Goal: Book appointment/travel/reservation

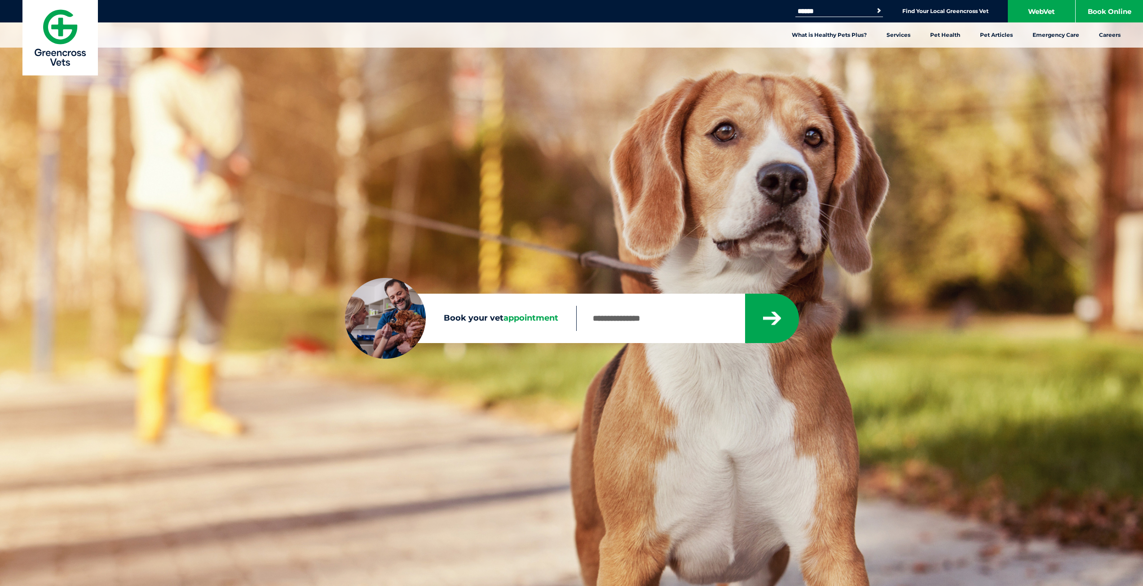
click at [657, 322] on input "Book your vet appointment" at bounding box center [660, 318] width 168 height 25
type input "****"
click at [745, 294] on button "submit" at bounding box center [772, 318] width 54 height 49
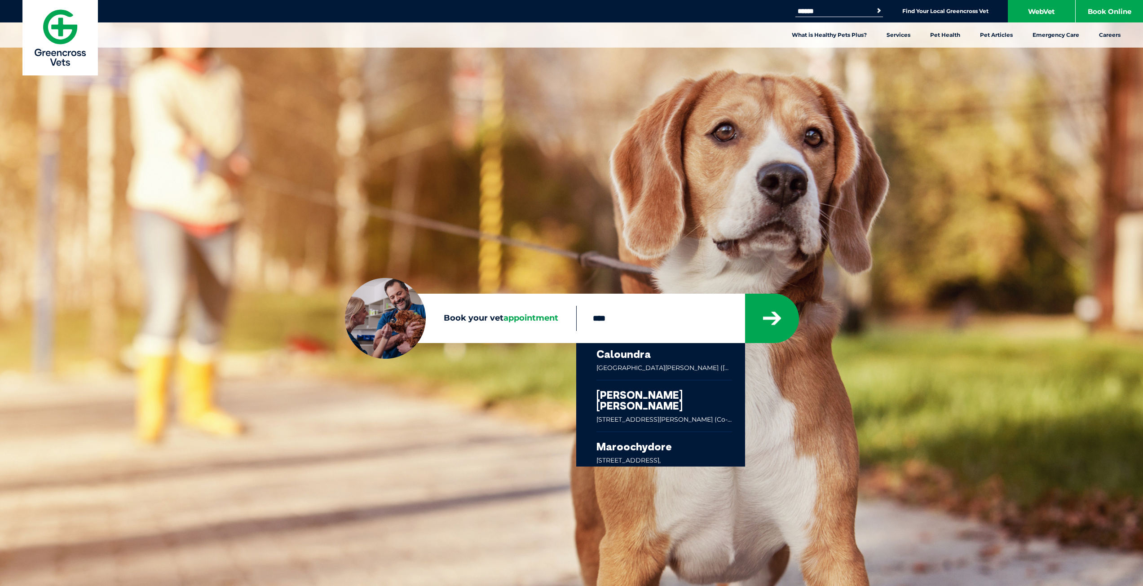
click at [680, 405] on link at bounding box center [664, 405] width 136 height 51
click at [961, 10] on link "Find Your Local Greencross Vet" at bounding box center [945, 11] width 86 height 7
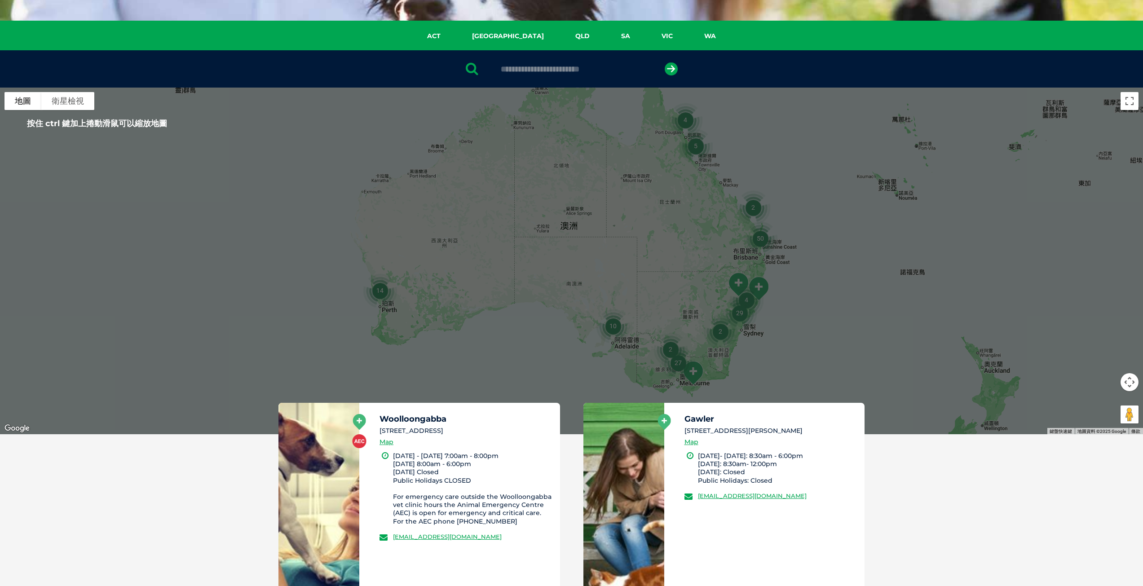
scroll to position [90, 0]
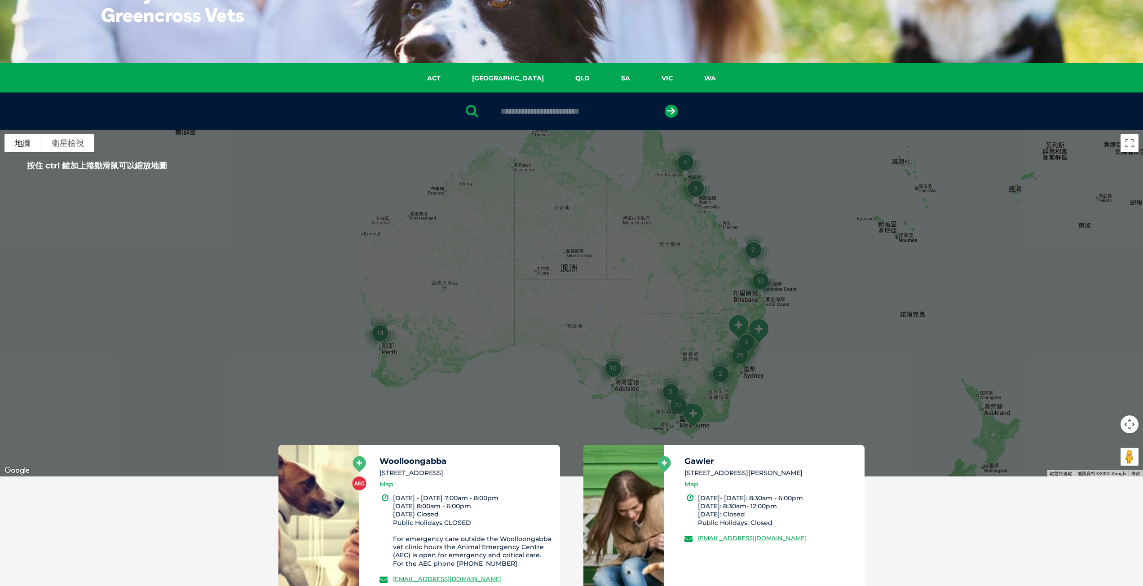
click at [791, 279] on div at bounding box center [571, 303] width 1143 height 347
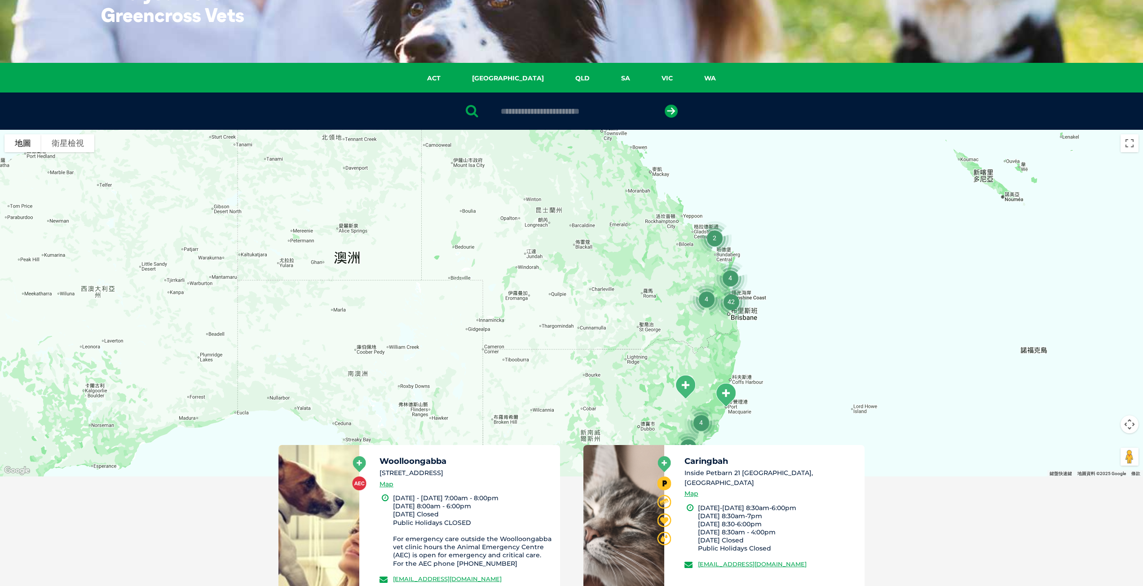
click at [762, 294] on div at bounding box center [571, 303] width 1143 height 347
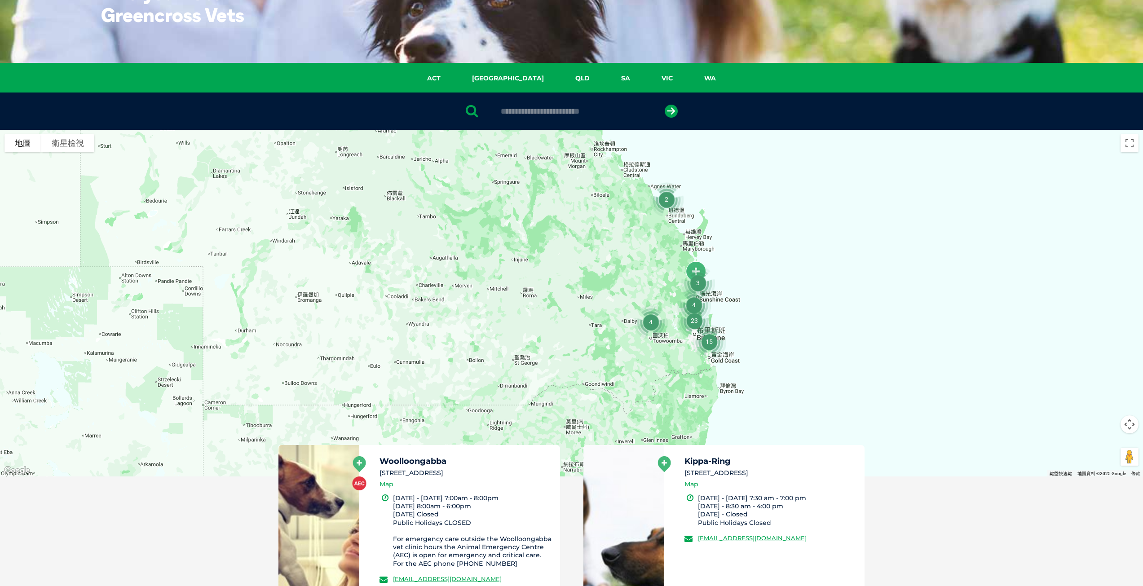
click at [728, 287] on div at bounding box center [571, 303] width 1143 height 347
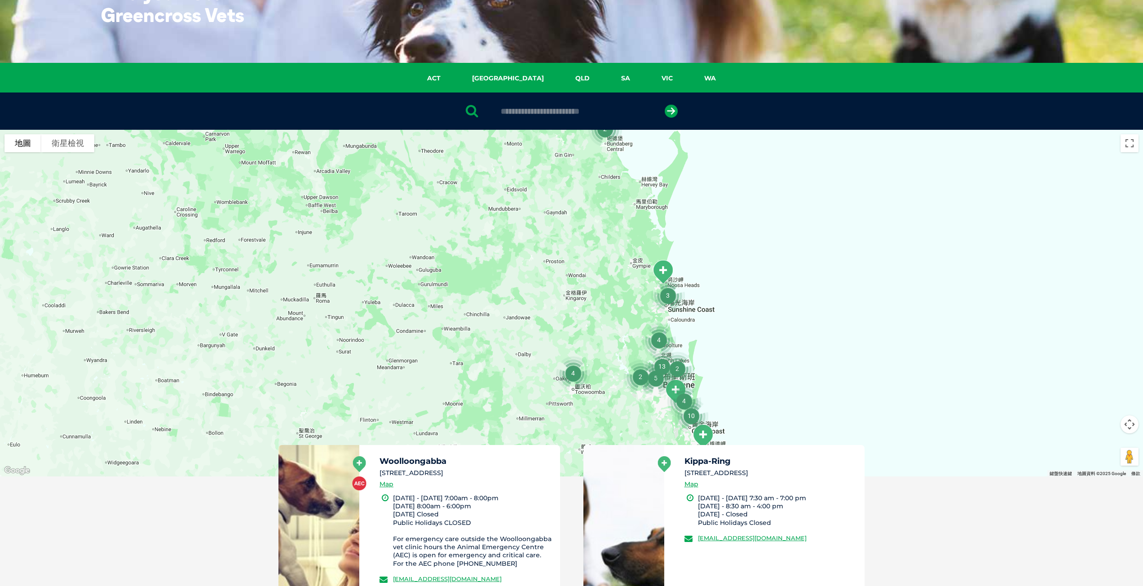
click at [694, 334] on div at bounding box center [571, 303] width 1143 height 347
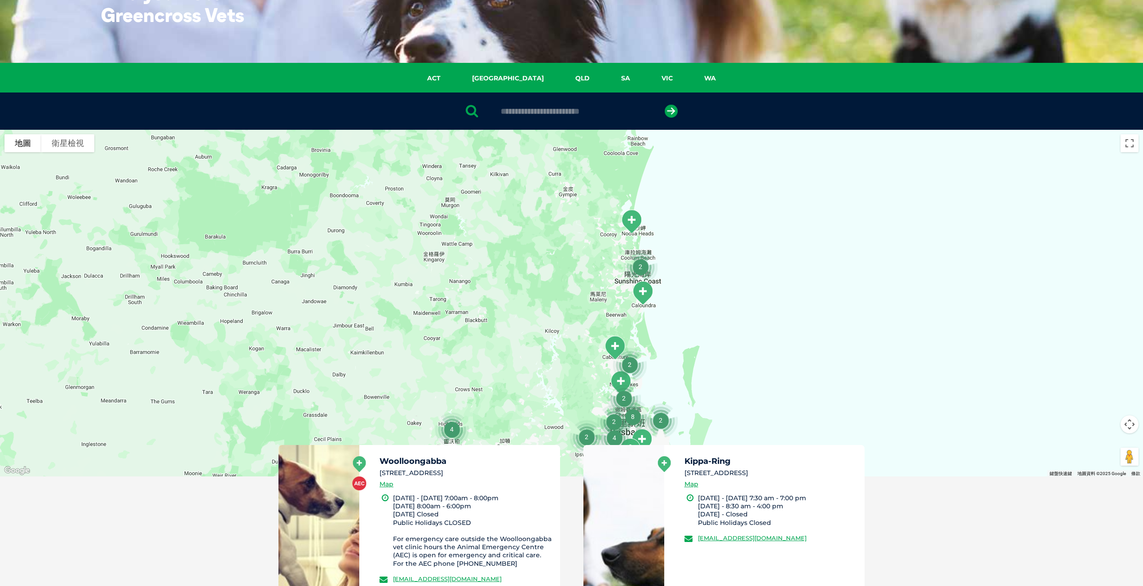
click at [656, 313] on div at bounding box center [571, 303] width 1143 height 347
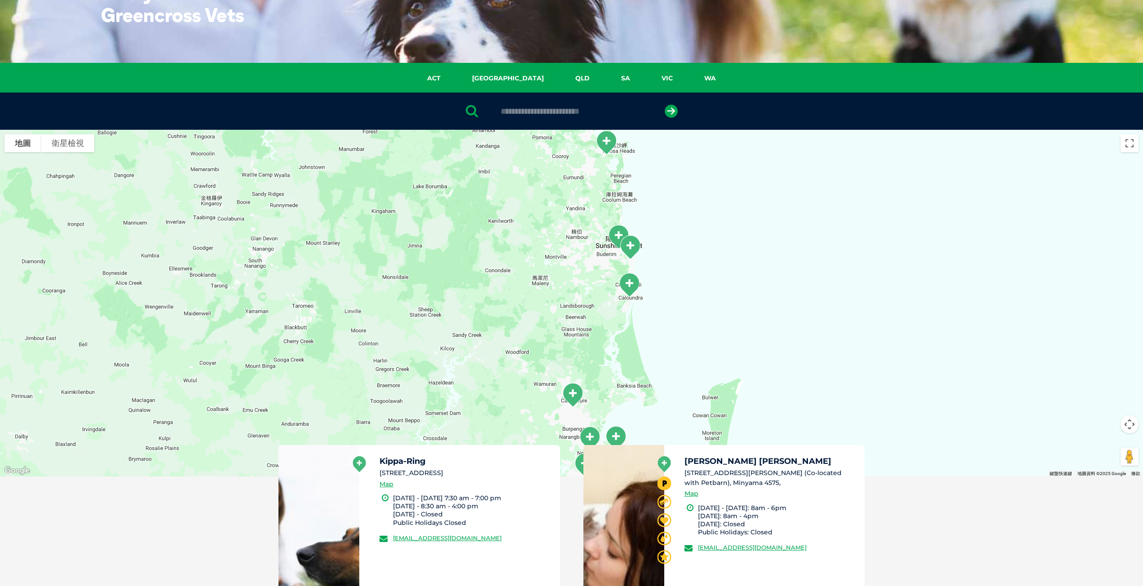
click at [677, 299] on div at bounding box center [571, 303] width 1143 height 347
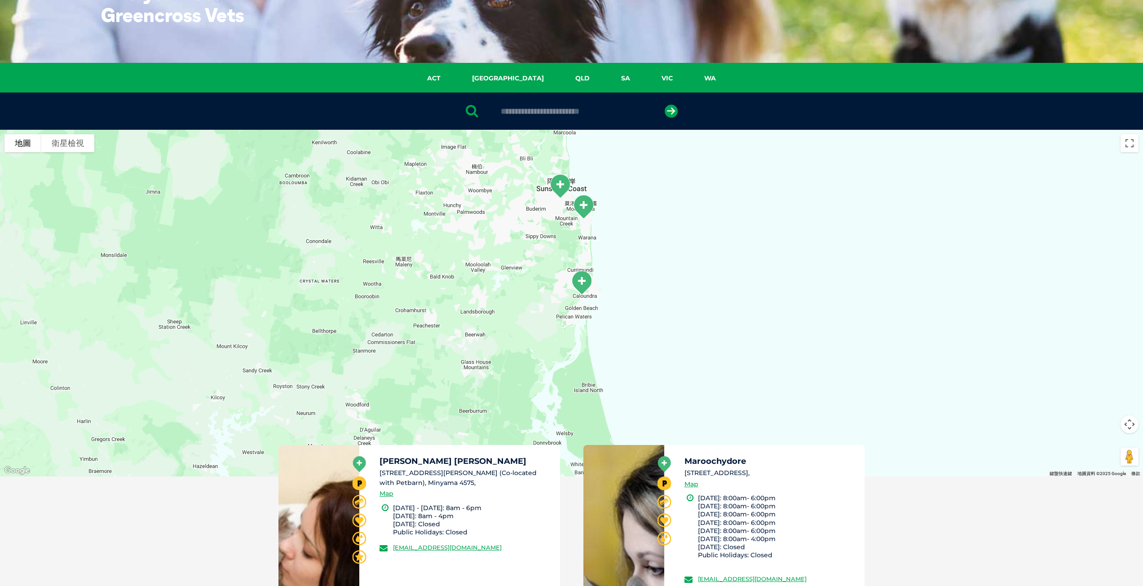
click at [677, 299] on div at bounding box center [571, 303] width 1143 height 347
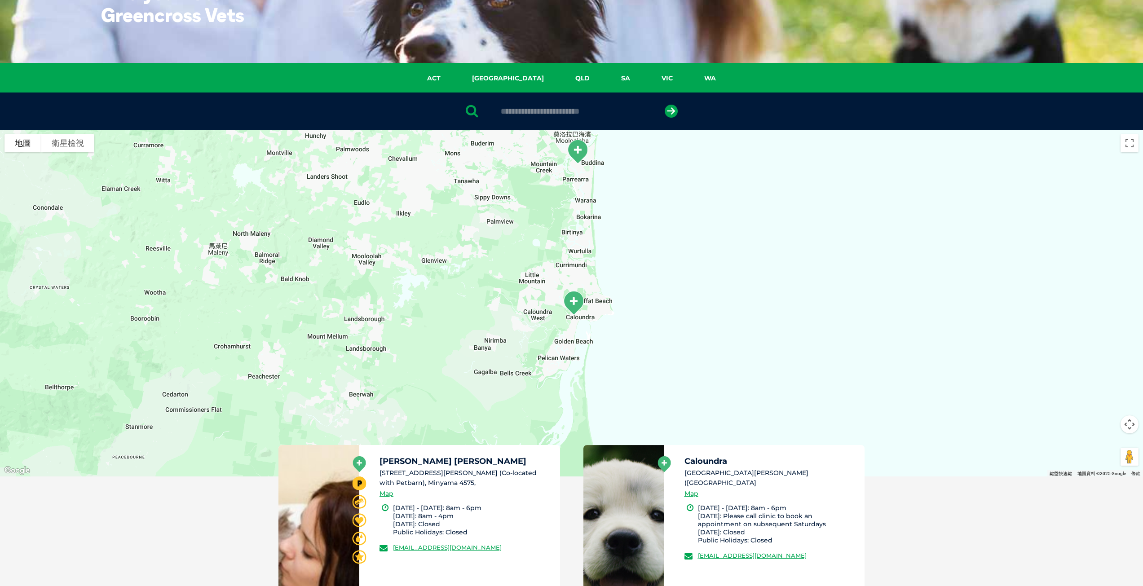
drag, startPoint x: 597, startPoint y: 241, endPoint x: 685, endPoint y: 267, distance: 91.6
click at [685, 267] on div at bounding box center [571, 303] width 1143 height 347
click at [675, 333] on div at bounding box center [571, 303] width 1143 height 347
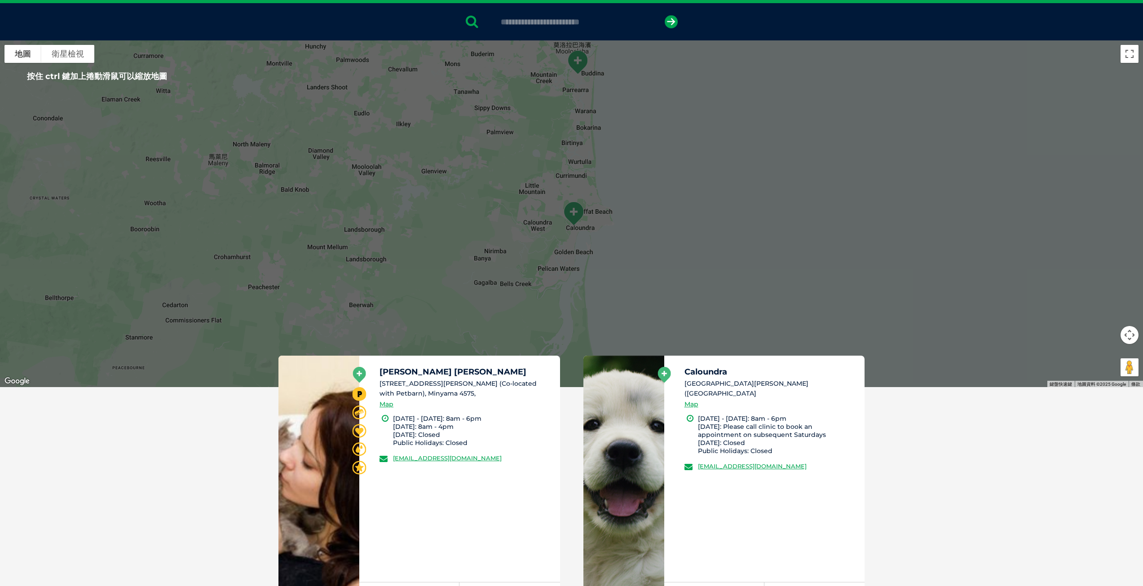
scroll to position [180, 0]
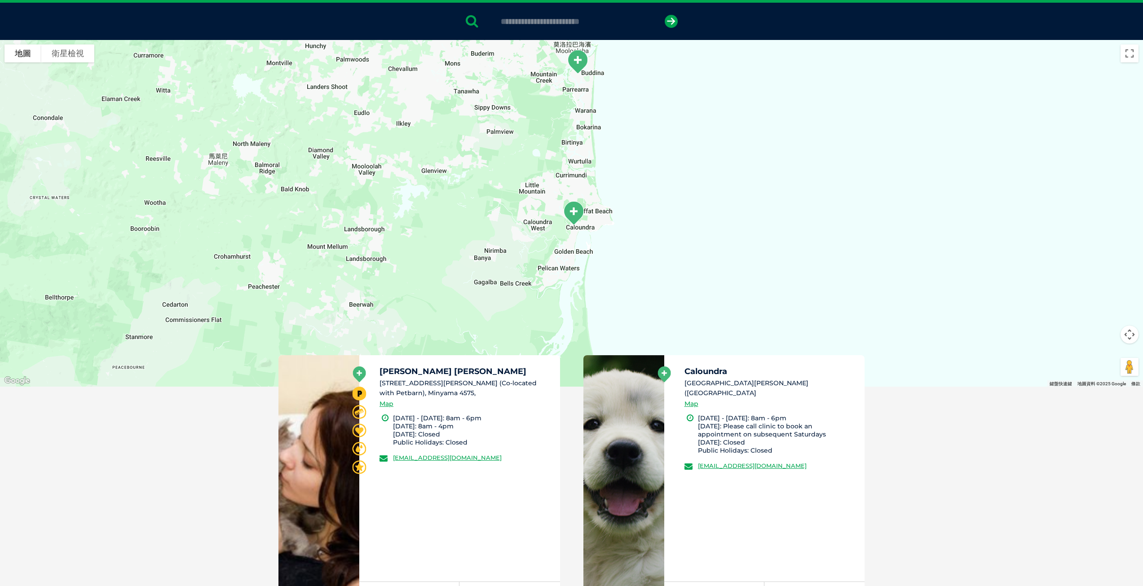
click at [496, 541] on div "Kawana Waters 1 Nicklin Way (Co-located with Petbarn), Minyama 4575, Map Monday…" at bounding box center [459, 468] width 201 height 226
click at [356, 375] on icon at bounding box center [359, 374] width 13 height 16
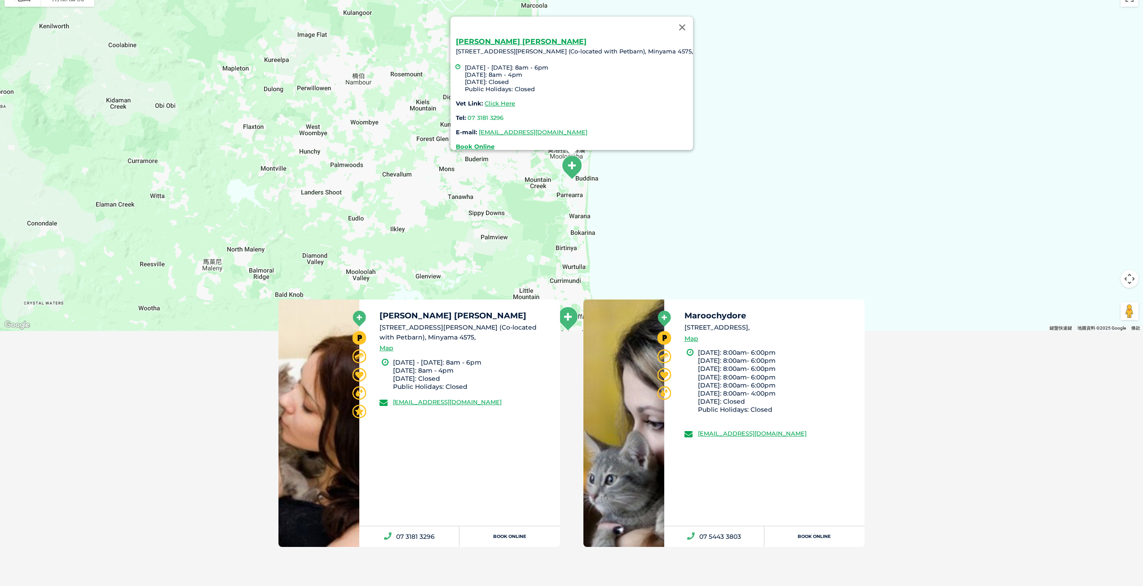
scroll to position [251, 0]
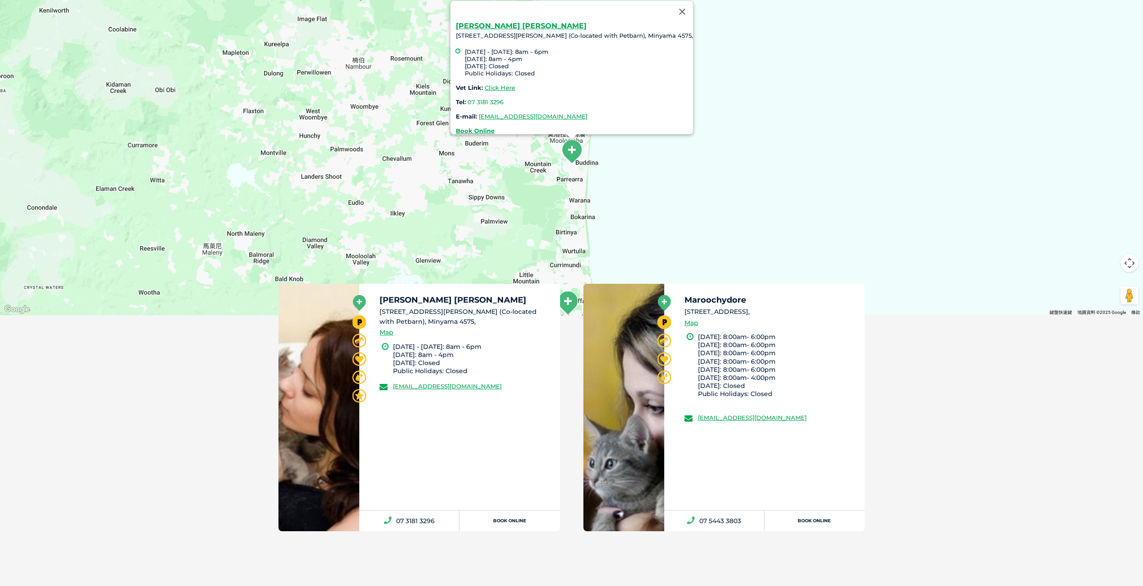
click at [880, 387] on div "After hours emergency vet available at this location Woolloongabba 14 Cleveland…" at bounding box center [571, 445] width 1143 height 261
click at [807, 256] on div "Kawana Waters 1 Nicklin Way (Co-located with Petbarn), Minyama 4575, Monday - F…" at bounding box center [571, 142] width 1143 height 347
click at [671, 7] on button "關閉" at bounding box center [682, 12] width 22 height 22
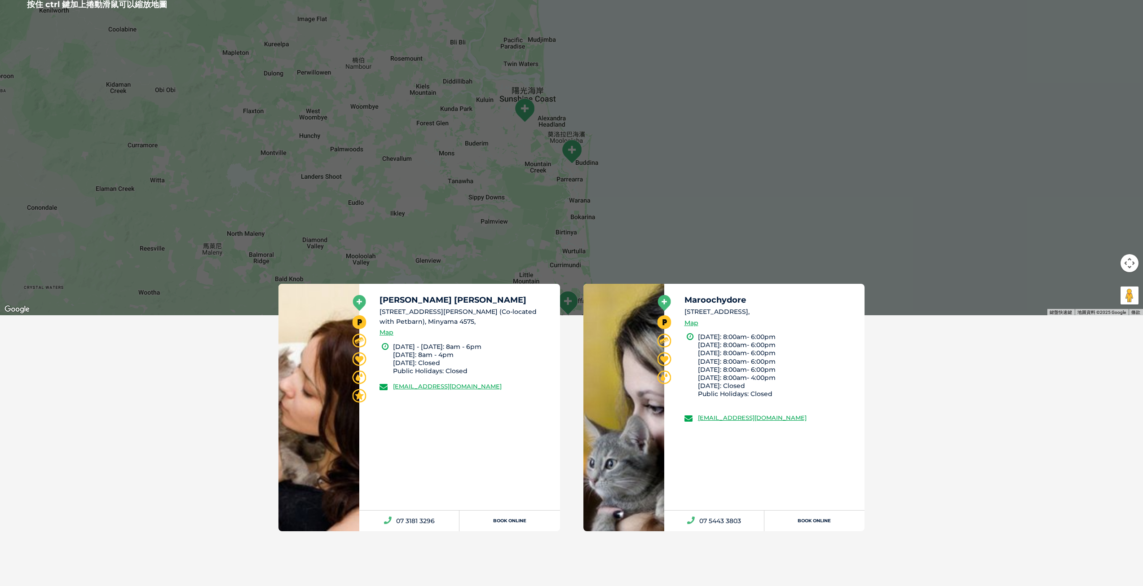
click at [877, 395] on div "After hours emergency vet available at this location Woolloongabba 14 Cleveland…" at bounding box center [571, 445] width 1143 height 261
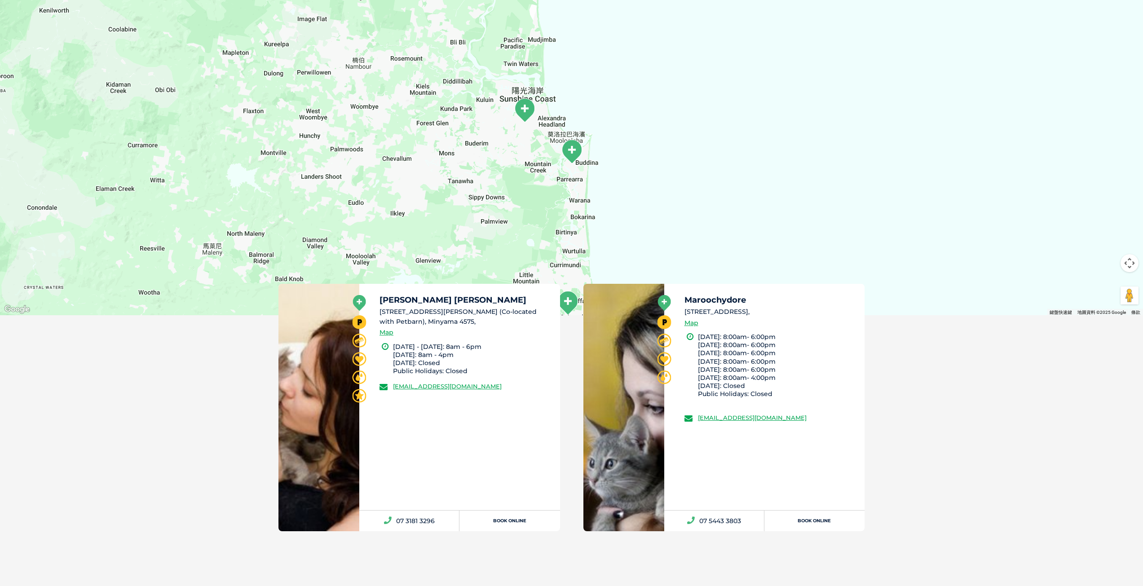
click at [529, 110] on img "Maroochydore" at bounding box center [525, 110] width 30 height 32
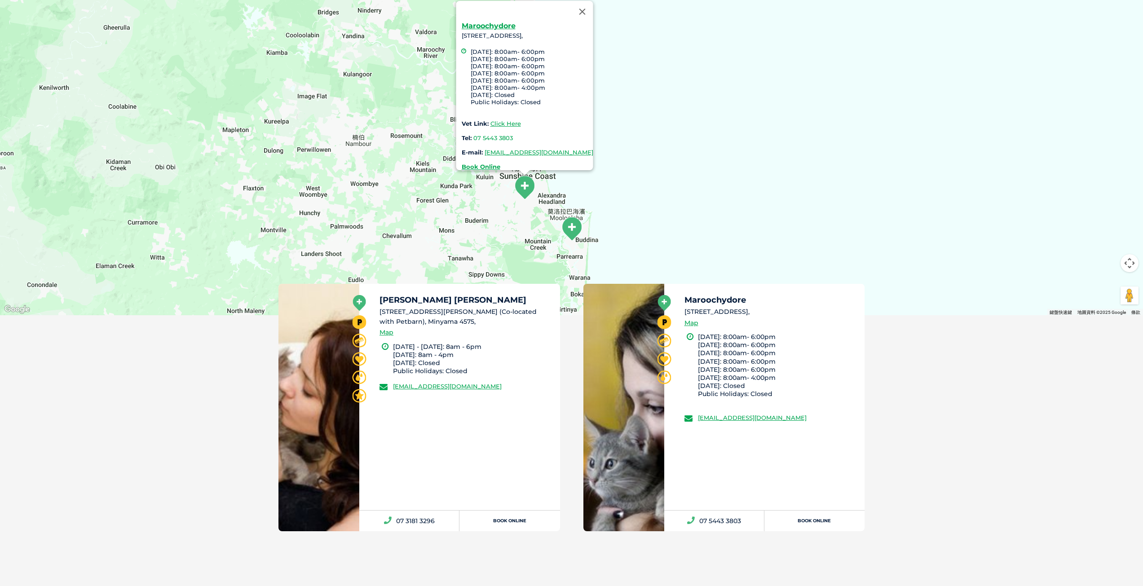
click at [573, 228] on img "Kawana Waters" at bounding box center [572, 229] width 30 height 32
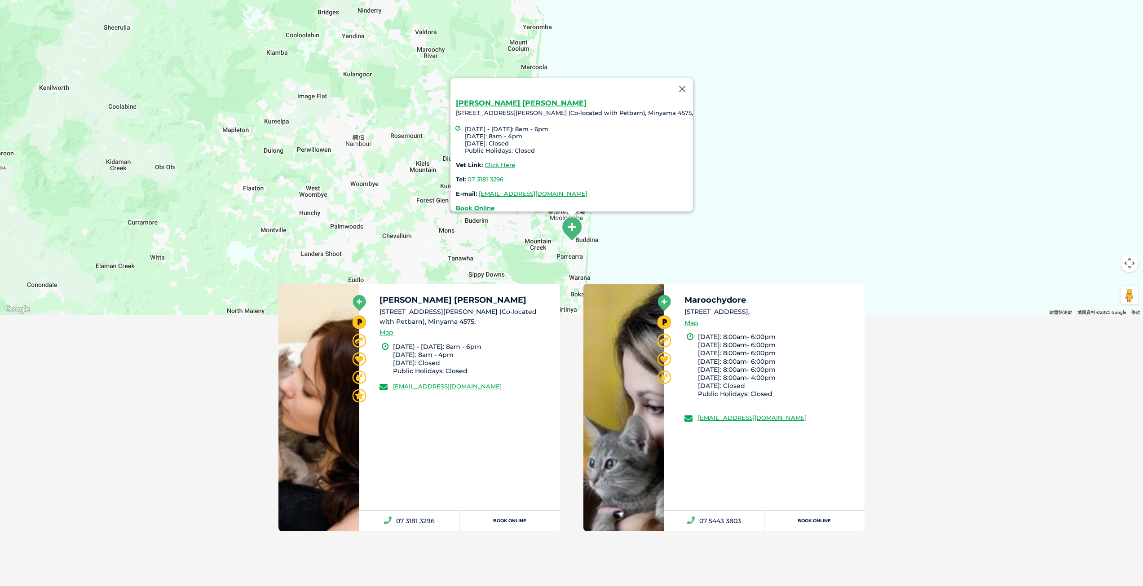
click at [931, 359] on div "After hours emergency vet available at this location Woolloongabba 14 Cleveland…" at bounding box center [571, 445] width 1143 height 261
click at [671, 83] on button "關閉" at bounding box center [682, 89] width 22 height 22
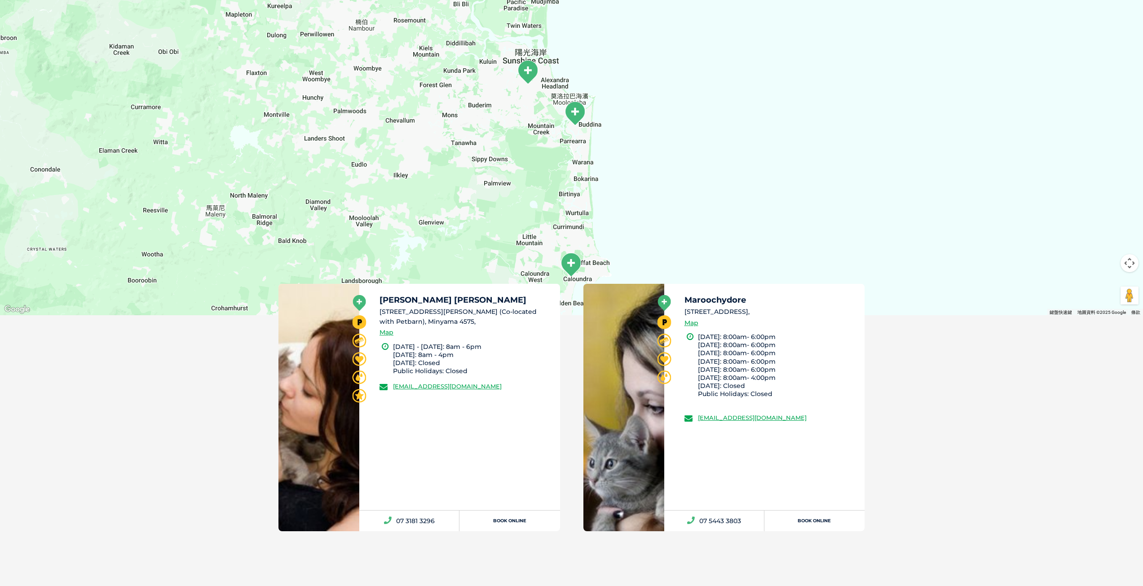
drag, startPoint x: 653, startPoint y: 186, endPoint x: 656, endPoint y: 64, distance: 121.7
click at [656, 64] on div at bounding box center [571, 142] width 1143 height 347
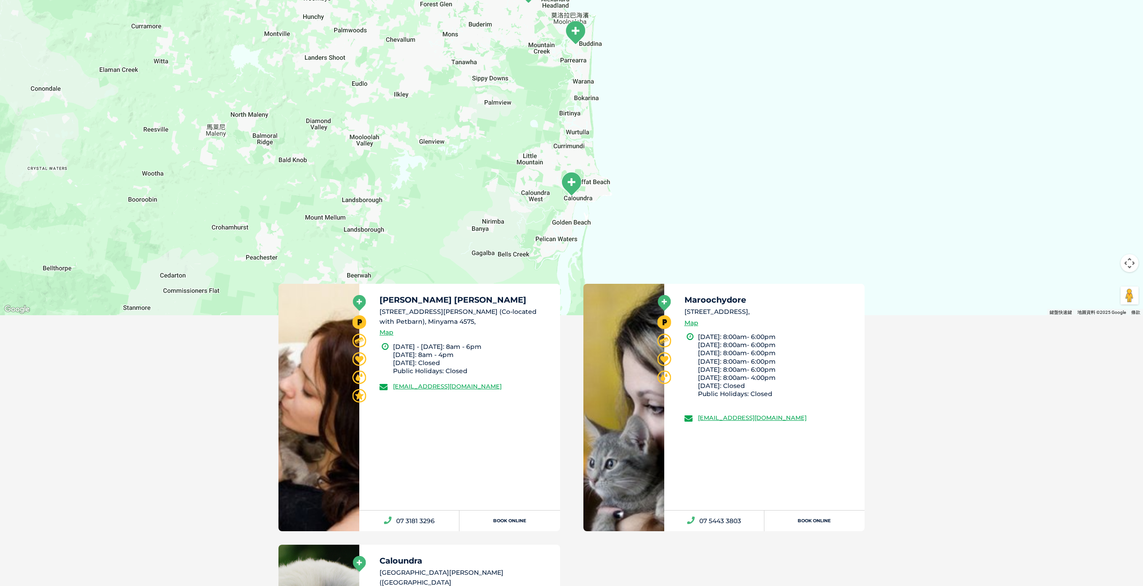
drag, startPoint x: 646, startPoint y: 185, endPoint x: 646, endPoint y: 101, distance: 83.5
click at [646, 101] on div at bounding box center [571, 142] width 1143 height 347
click at [569, 185] on img "Caloundra" at bounding box center [571, 184] width 30 height 32
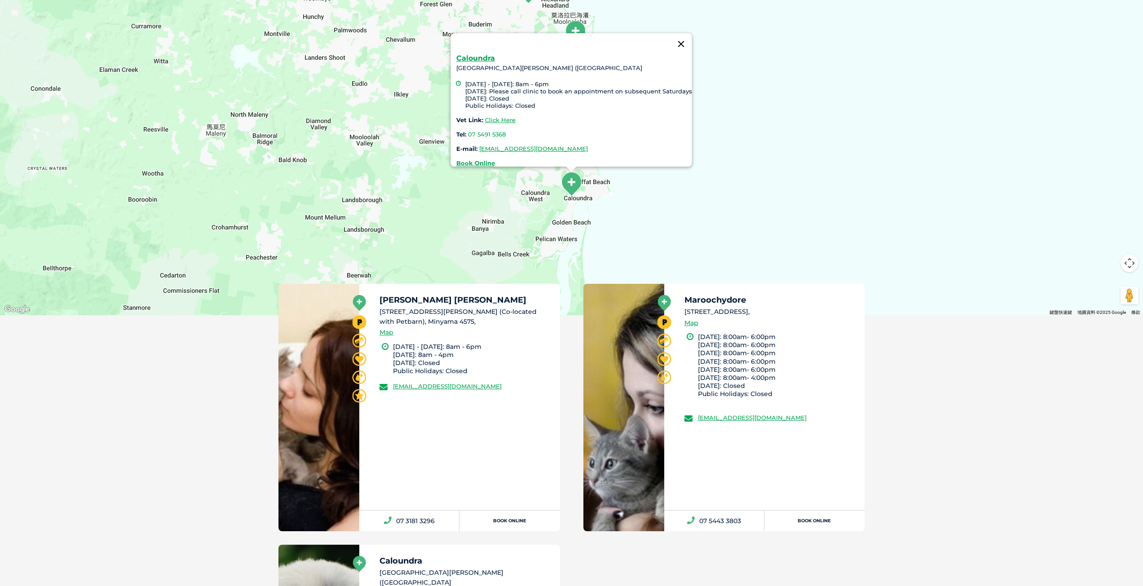
click at [686, 35] on button "關閉" at bounding box center [681, 44] width 22 height 22
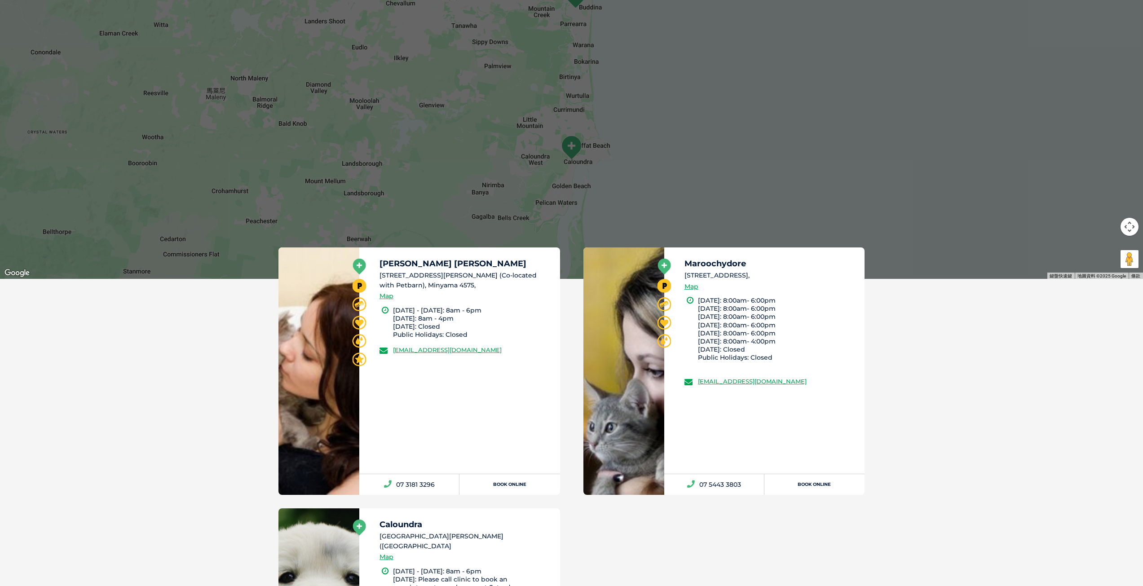
scroll to position [296, 0]
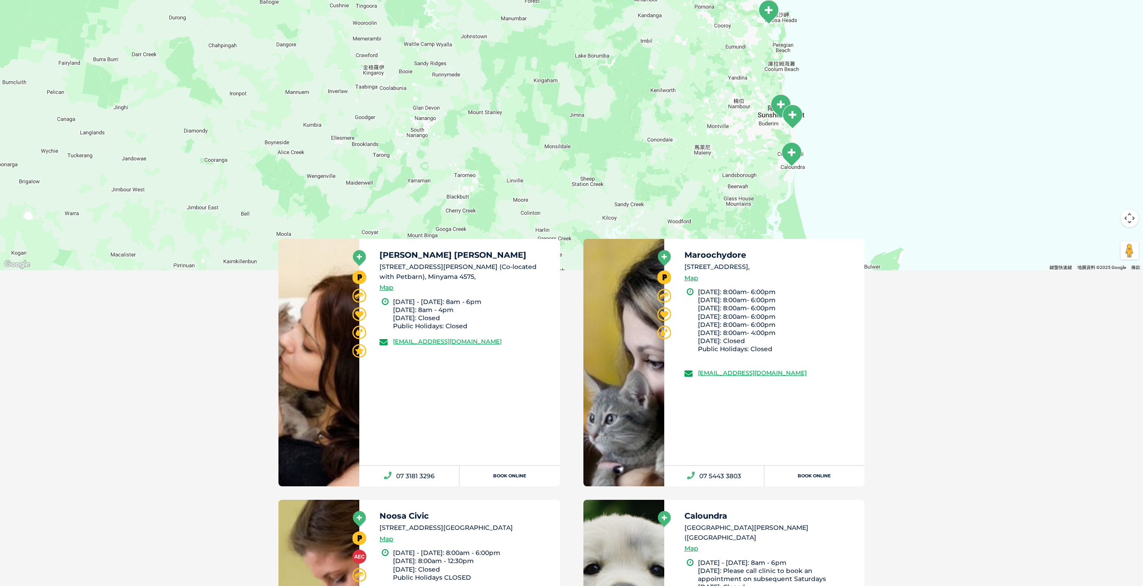
drag, startPoint x: 853, startPoint y: 191, endPoint x: 849, endPoint y: 180, distance: 11.9
click at [849, 180] on div at bounding box center [571, 97] width 1143 height 347
click at [769, 8] on img "Noosa Civic" at bounding box center [768, 12] width 30 height 32
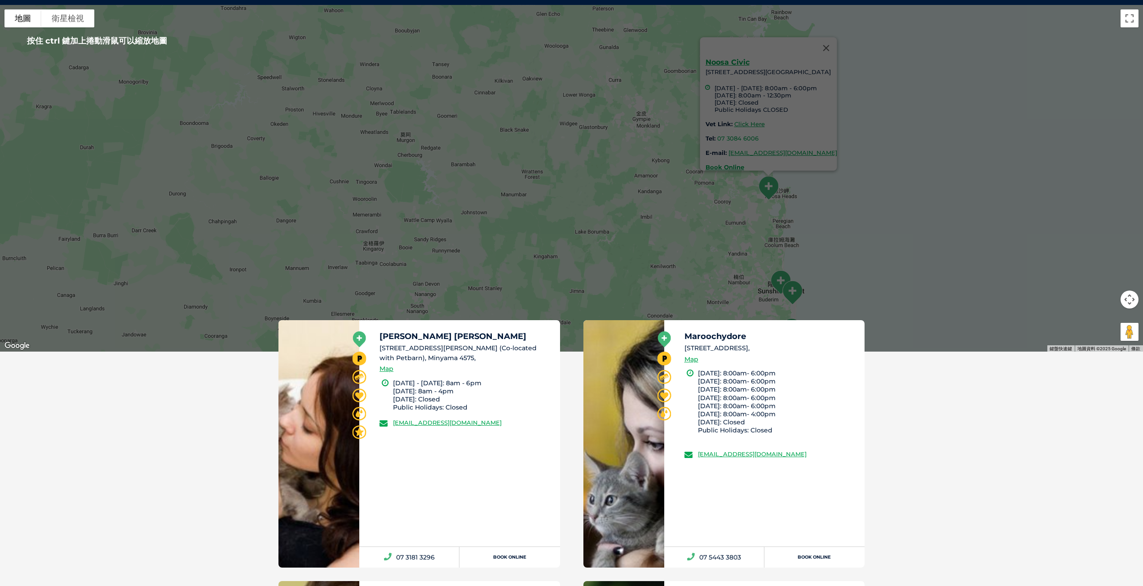
scroll to position [206, 0]
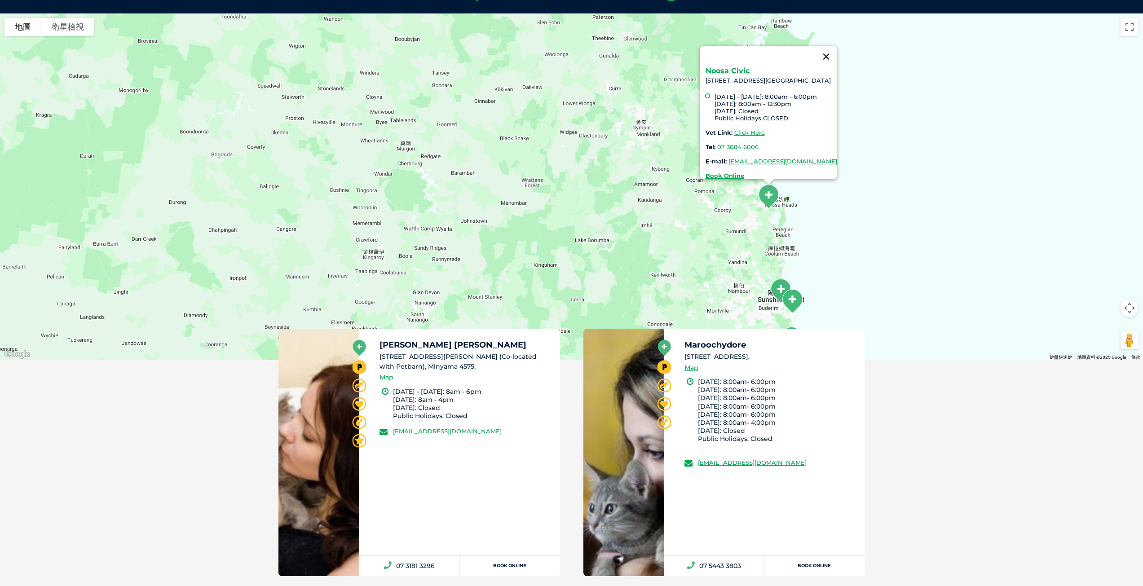
click at [836, 53] on button "關閉" at bounding box center [826, 57] width 22 height 22
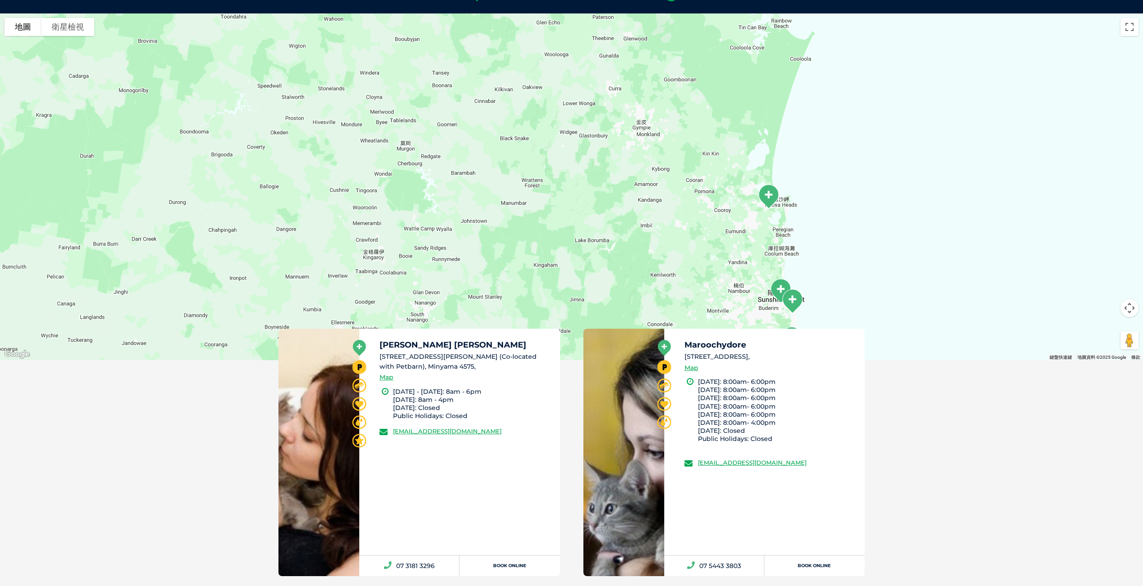
click at [783, 287] on img "Kawana Waters" at bounding box center [792, 301] width 30 height 32
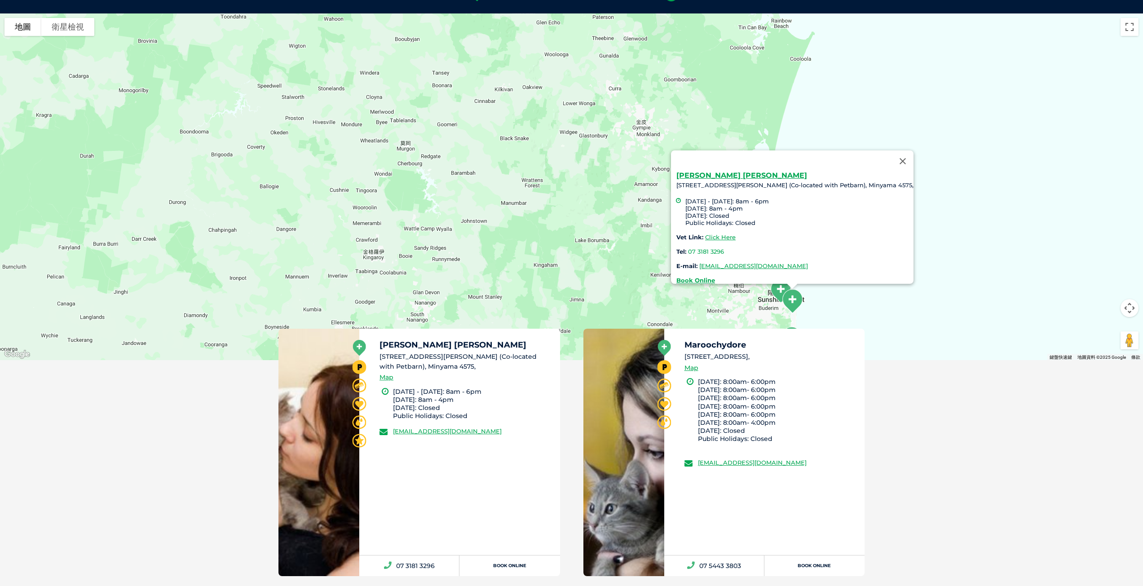
click at [902, 195] on div "Kawana Waters 1 Nicklin Way (Co-located with Petbarn), Minyama 4575, Monday - F…" at bounding box center [571, 186] width 1143 height 347
click at [892, 155] on button "關閉" at bounding box center [903, 161] width 22 height 22
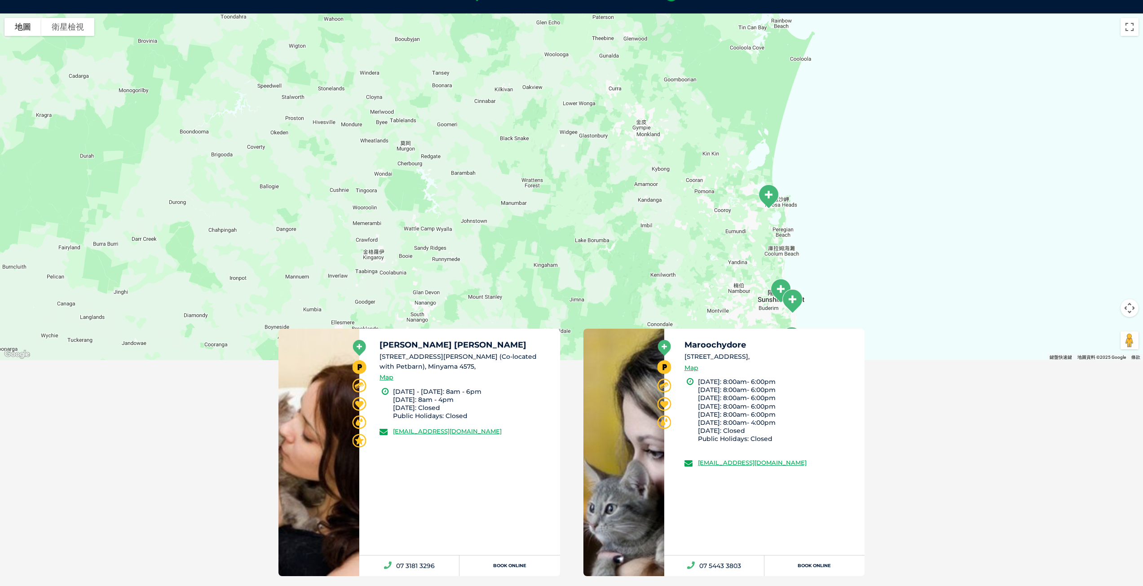
click at [769, 197] on img "Noosa Civic" at bounding box center [768, 196] width 30 height 32
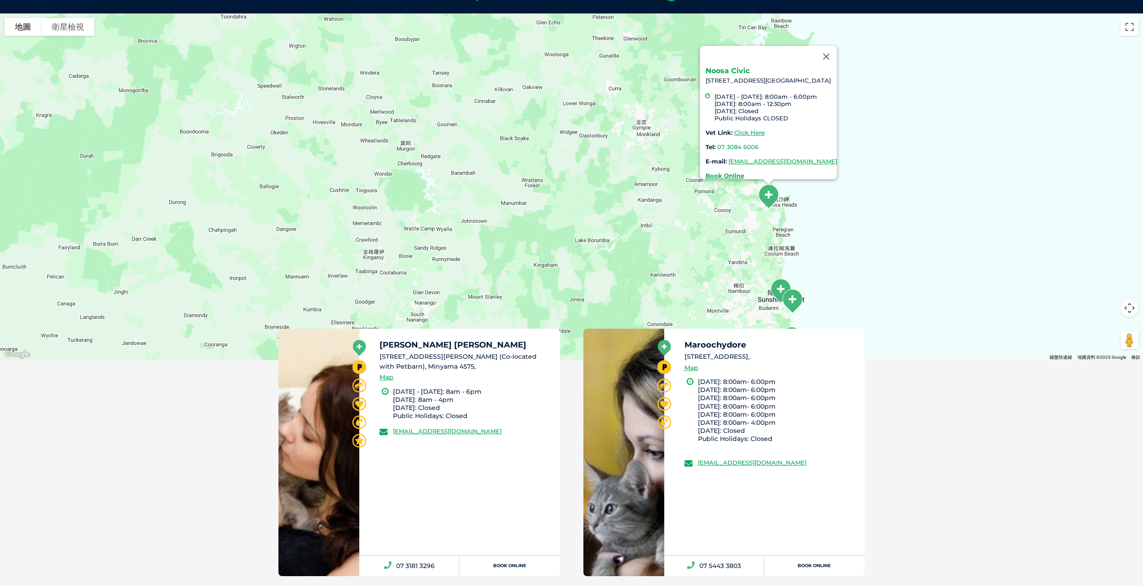
click at [705, 66] on link "Noosa Civic" at bounding box center [727, 70] width 44 height 9
click at [836, 50] on button "關閉" at bounding box center [826, 57] width 22 height 22
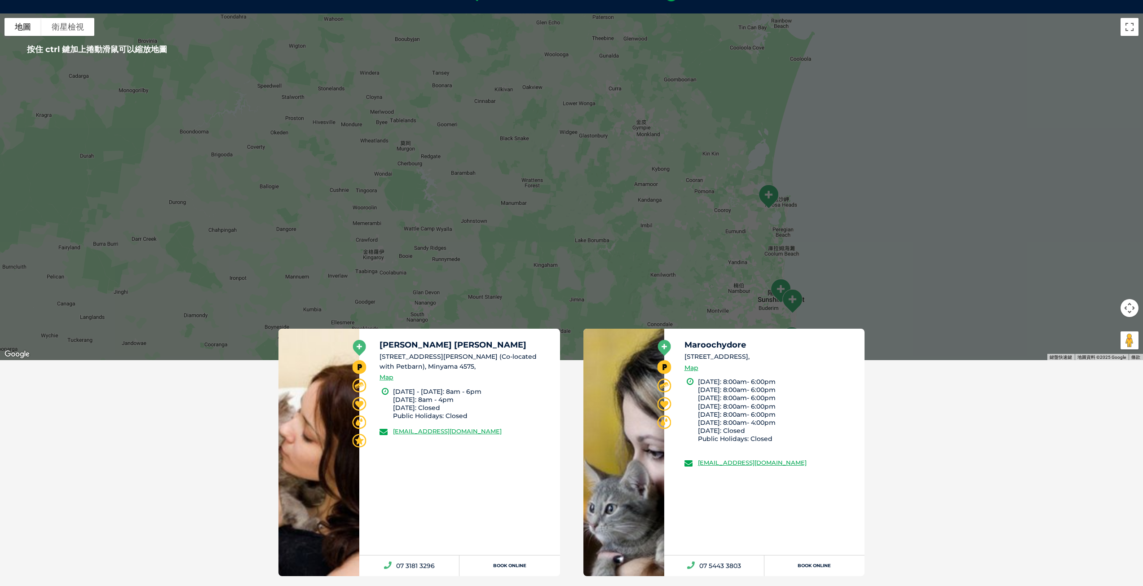
scroll to position [161, 0]
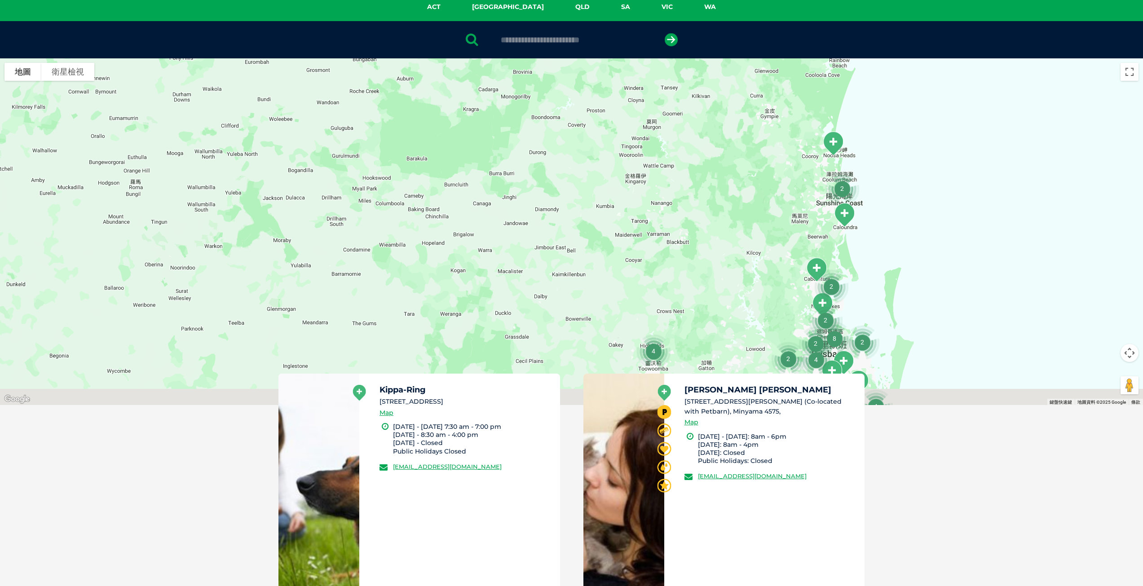
drag, startPoint x: 937, startPoint y: 332, endPoint x: 906, endPoint y: 222, distance: 114.0
click at [906, 222] on div at bounding box center [571, 231] width 1143 height 347
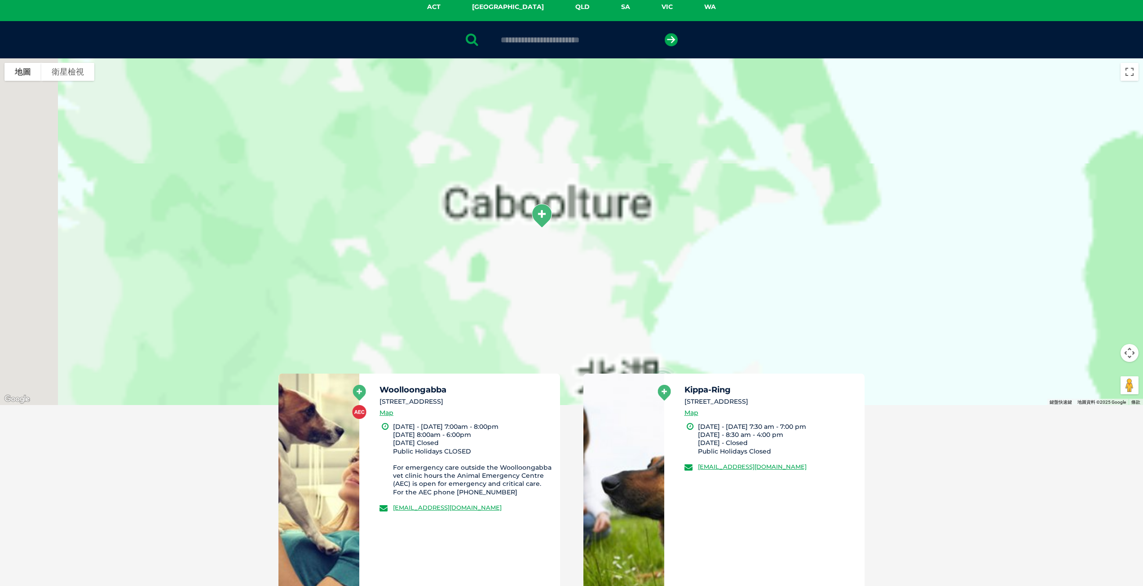
drag, startPoint x: 841, startPoint y: 310, endPoint x: 902, endPoint y: 158, distance: 164.4
click at [902, 158] on div at bounding box center [571, 231] width 1143 height 347
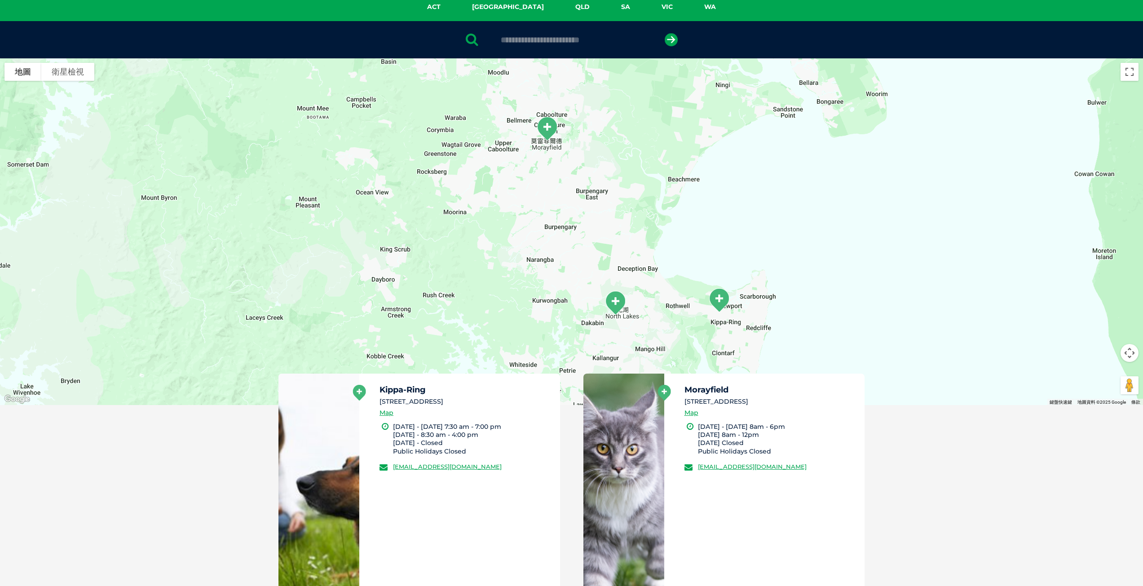
drag, startPoint x: 822, startPoint y: 305, endPoint x: 827, endPoint y: 215, distance: 90.0
click at [827, 215] on div at bounding box center [571, 231] width 1143 height 347
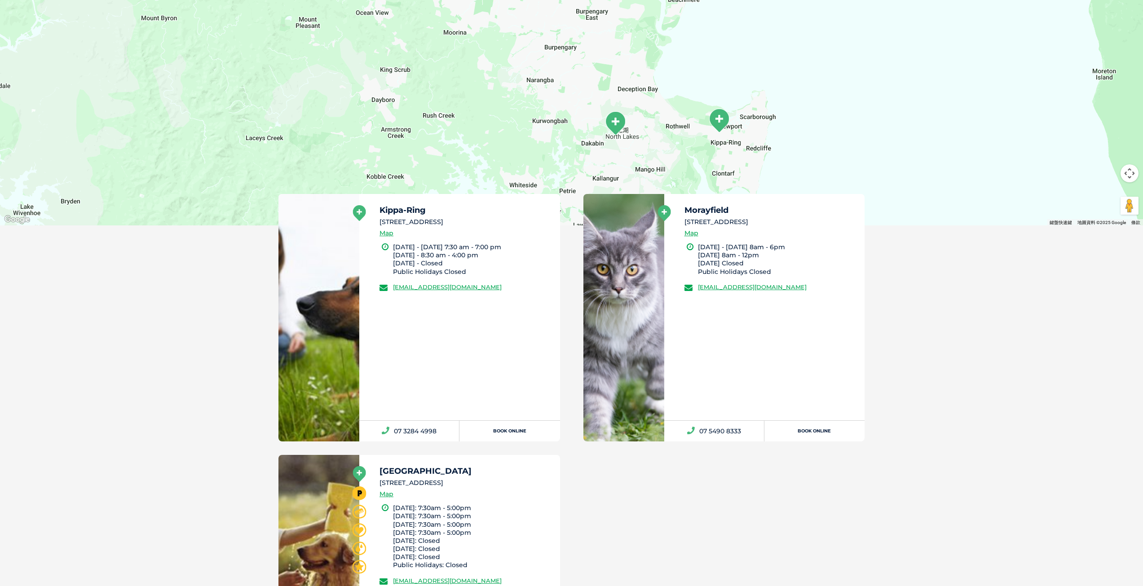
scroll to position [296, 0]
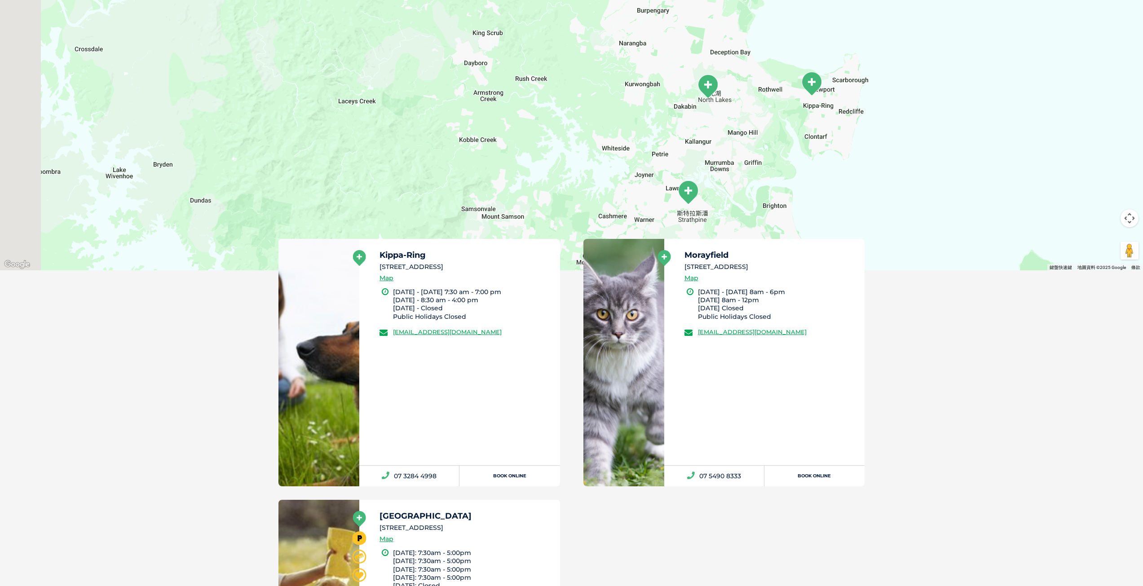
drag, startPoint x: 850, startPoint y: 146, endPoint x: 943, endPoint y: 62, distance: 125.6
click at [943, 62] on div at bounding box center [571, 97] width 1143 height 347
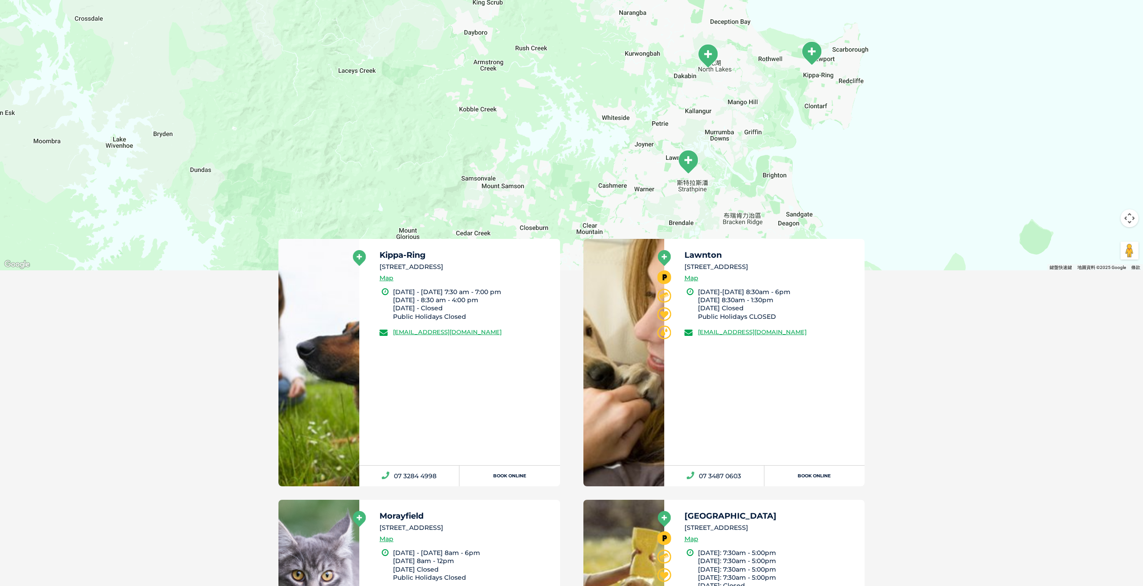
drag, startPoint x: 847, startPoint y: 216, endPoint x: 847, endPoint y: 184, distance: 32.3
click at [847, 184] on div at bounding box center [571, 97] width 1143 height 347
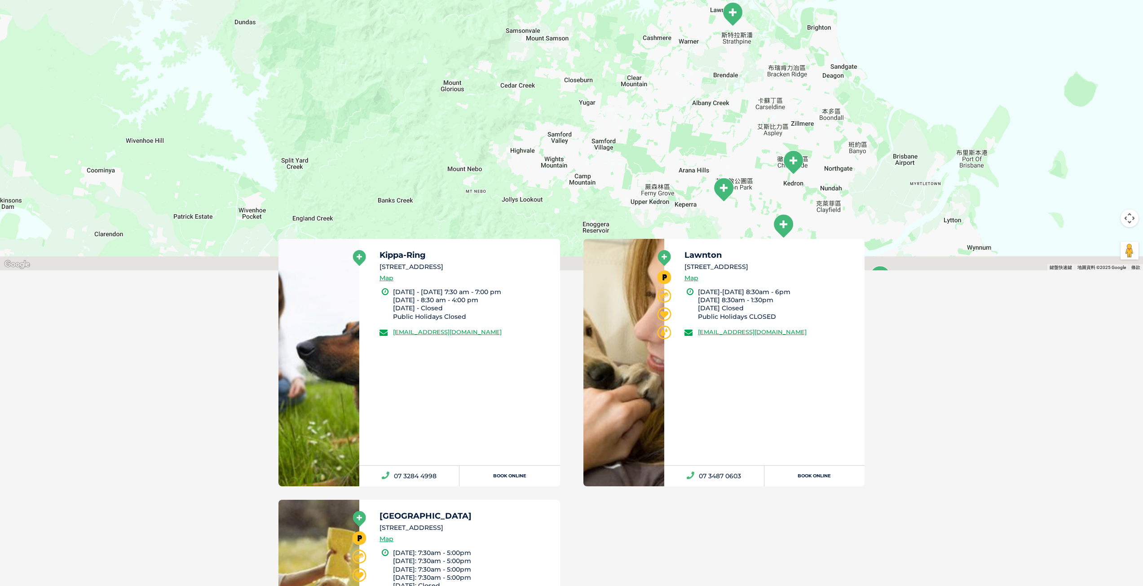
drag, startPoint x: 860, startPoint y: 203, endPoint x: 906, endPoint y: 56, distance: 154.6
click at [906, 56] on div at bounding box center [571, 97] width 1143 height 347
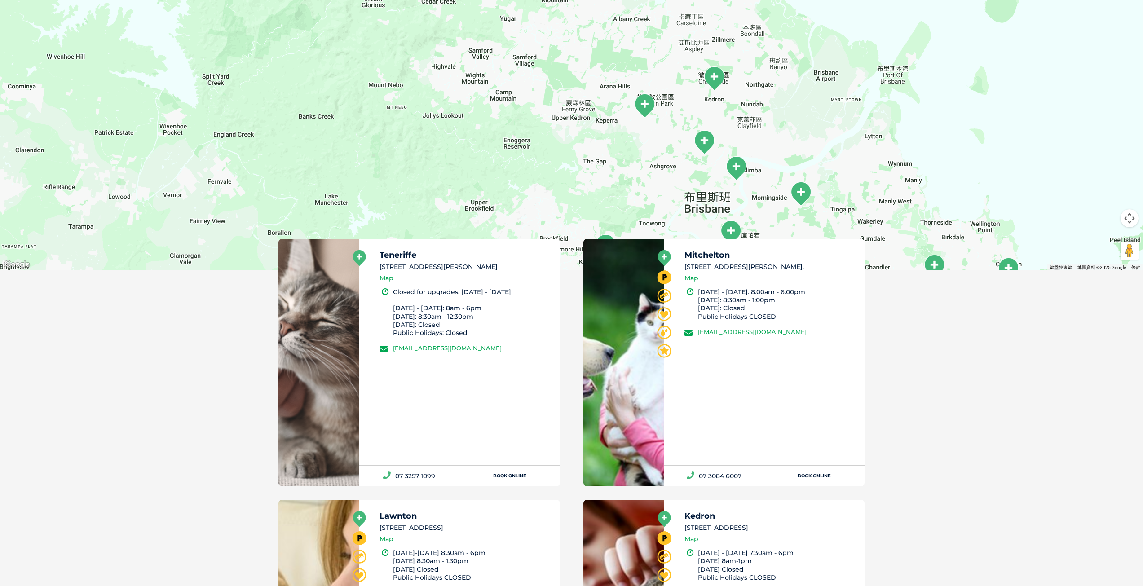
drag, startPoint x: 888, startPoint y: 209, endPoint x: 806, endPoint y: 123, distance: 118.4
click at [806, 123] on div at bounding box center [571, 97] width 1143 height 347
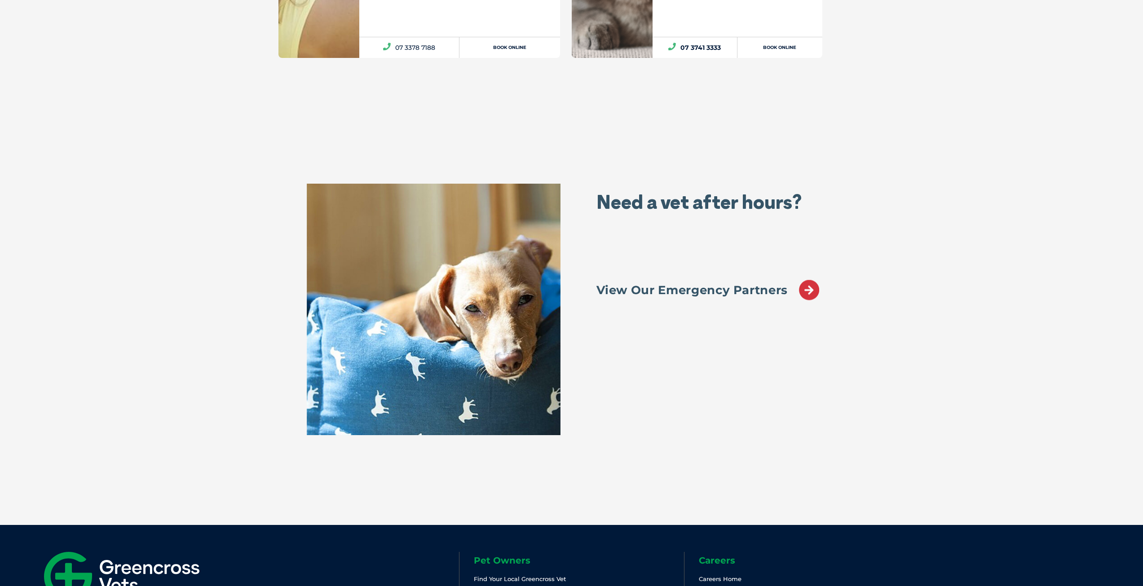
scroll to position [1311, 0]
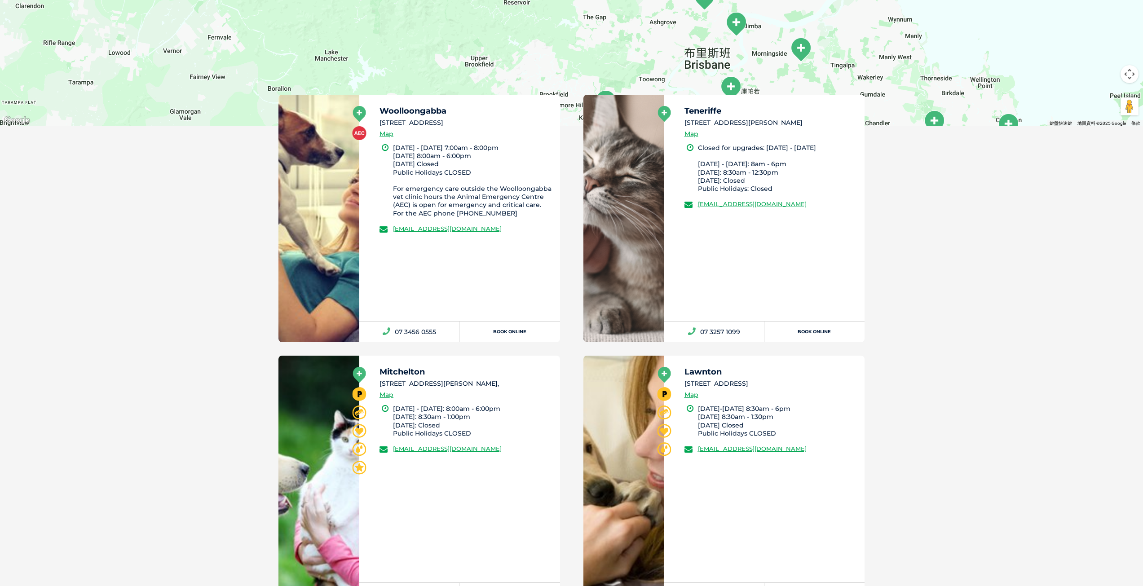
scroll to position [234, 0]
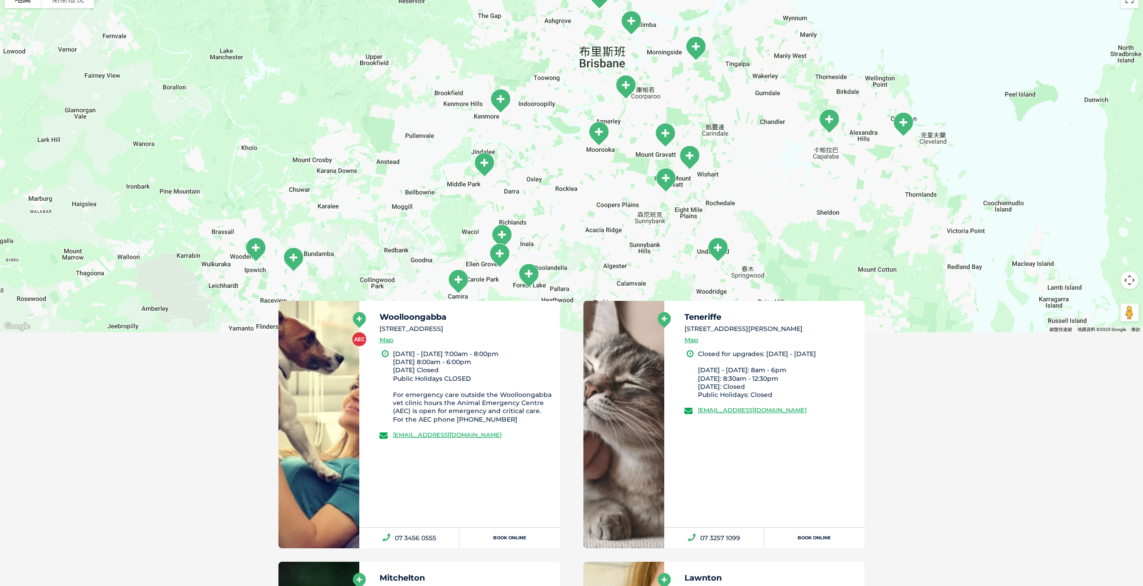
drag, startPoint x: 936, startPoint y: 257, endPoint x: 828, endPoint y: 46, distance: 236.7
click at [828, 46] on div at bounding box center [571, 159] width 1143 height 347
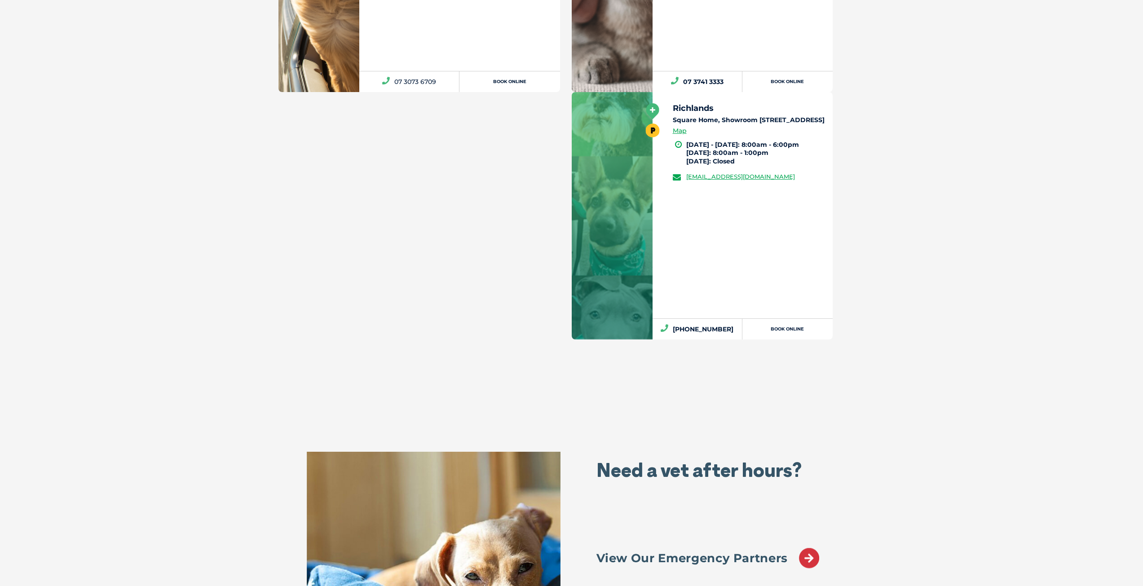
scroll to position [2793, 0]
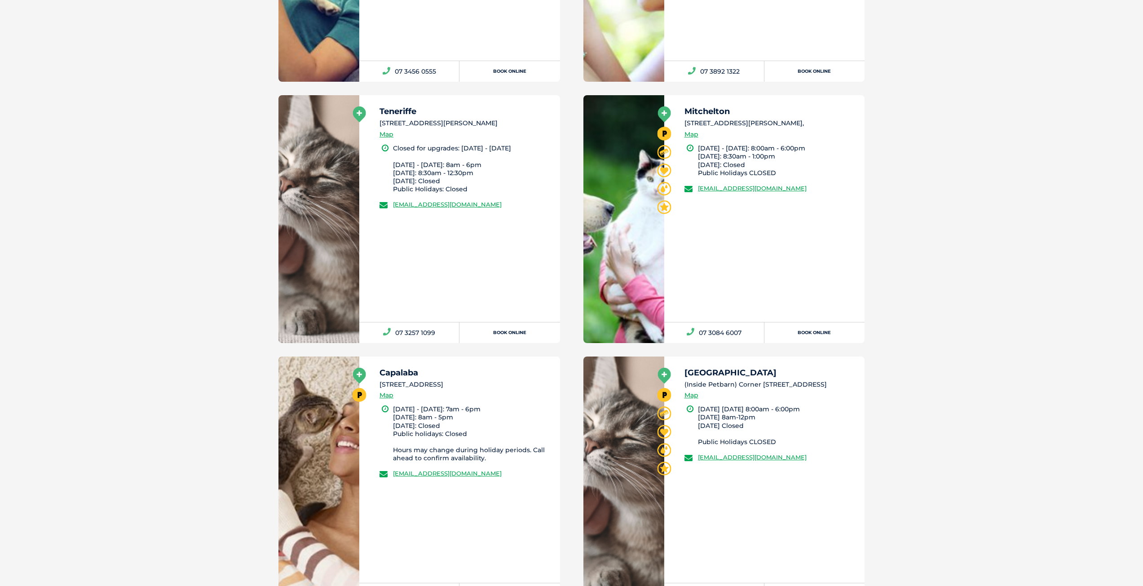
scroll to position [206, 0]
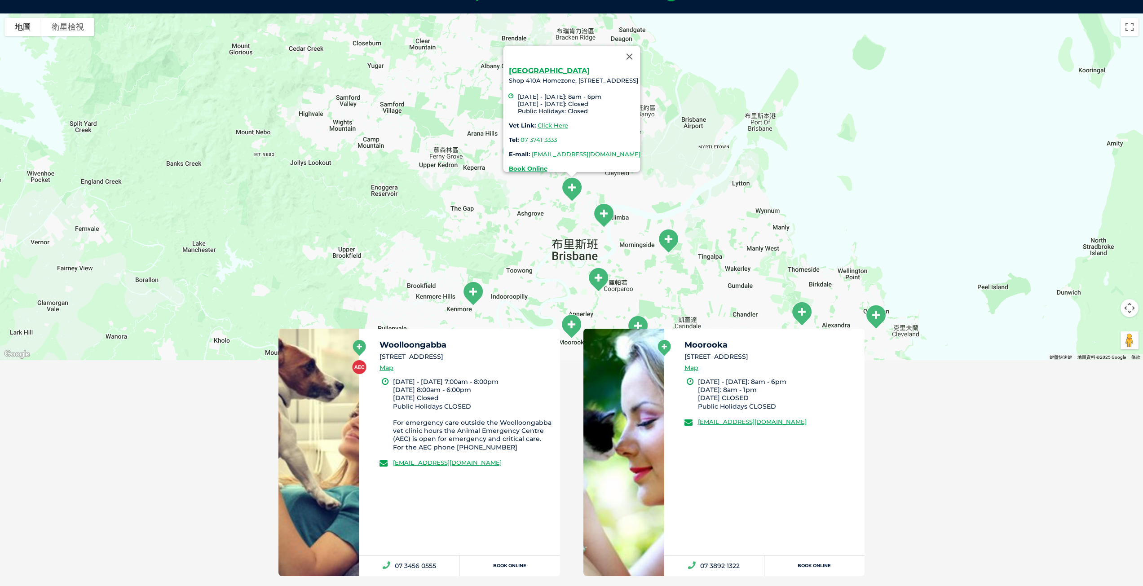
click at [571, 188] on img "Windsor" at bounding box center [572, 189] width 30 height 32
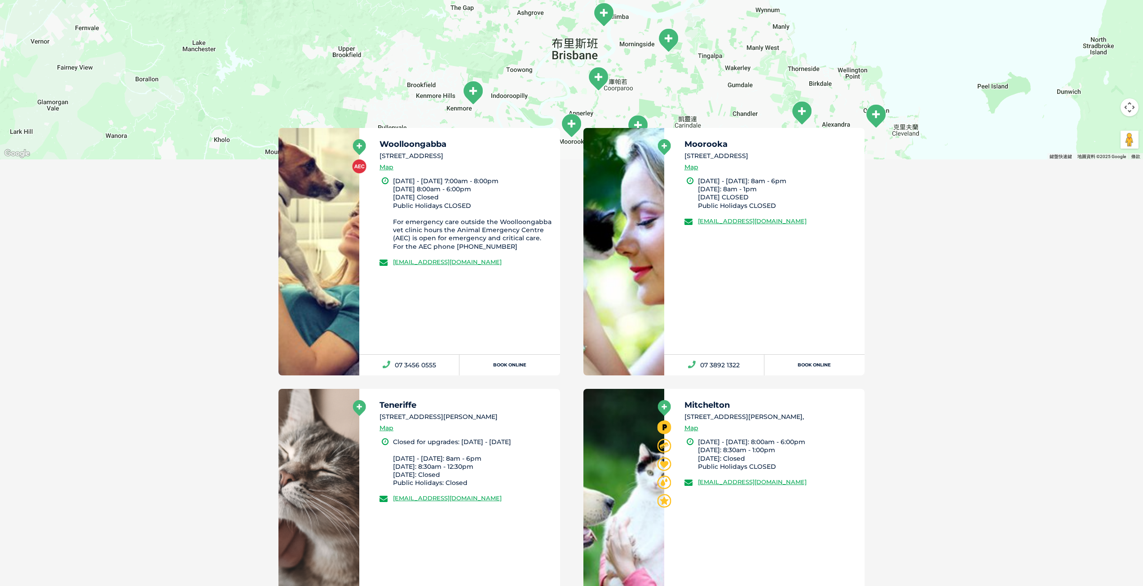
scroll to position [431, 0]
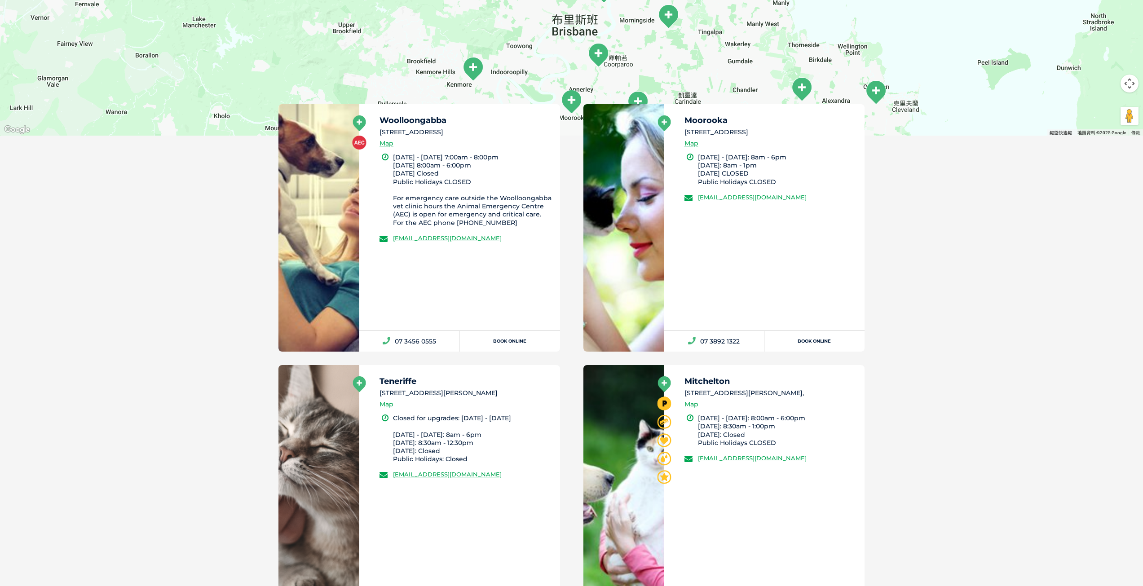
click at [359, 383] on icon at bounding box center [359, 384] width 13 height 16
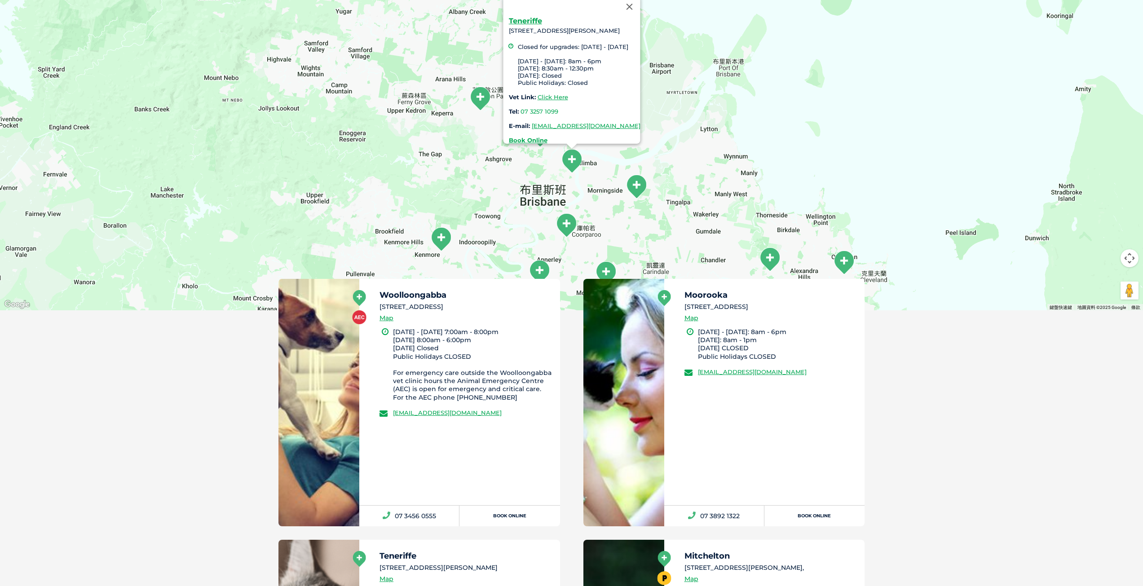
scroll to position [206, 0]
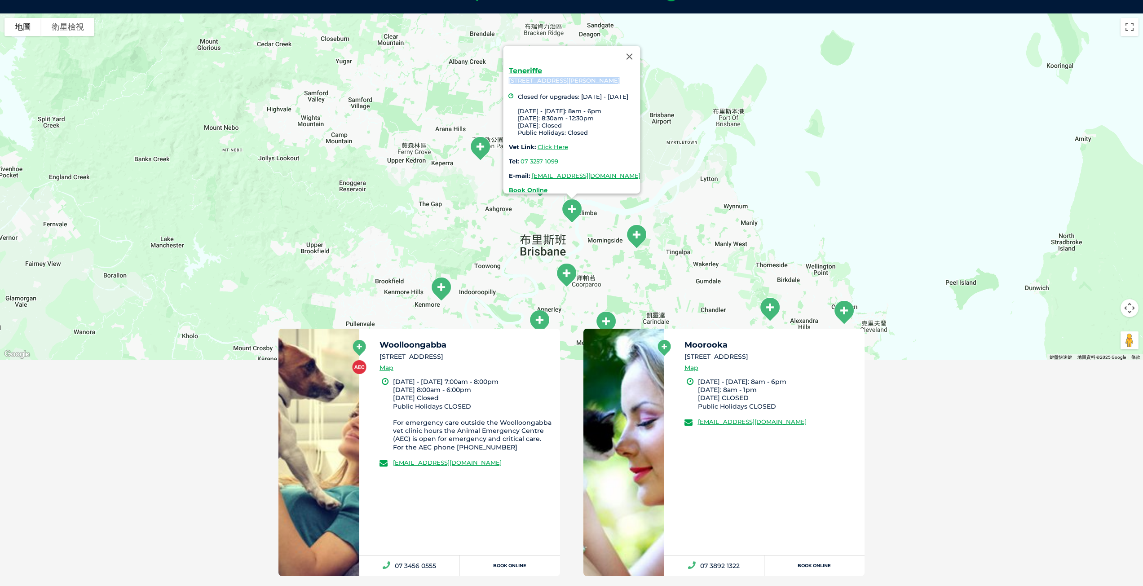
drag, startPoint x: 494, startPoint y: 75, endPoint x: 581, endPoint y: 69, distance: 86.8
click at [581, 69] on div "Teneriffe 29 Florence Street, Teneriffe Closed for upgrades: 14/11/24 - 17/12/2…" at bounding box center [574, 130] width 132 height 126
copy div "29 Florence Street, Teneriffe"
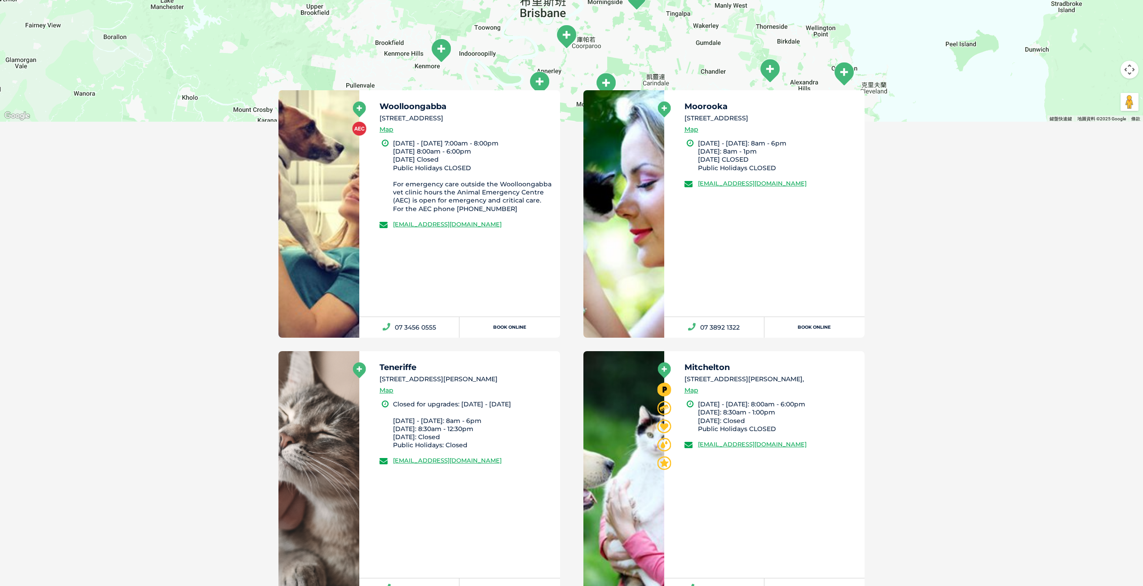
scroll to position [475, 0]
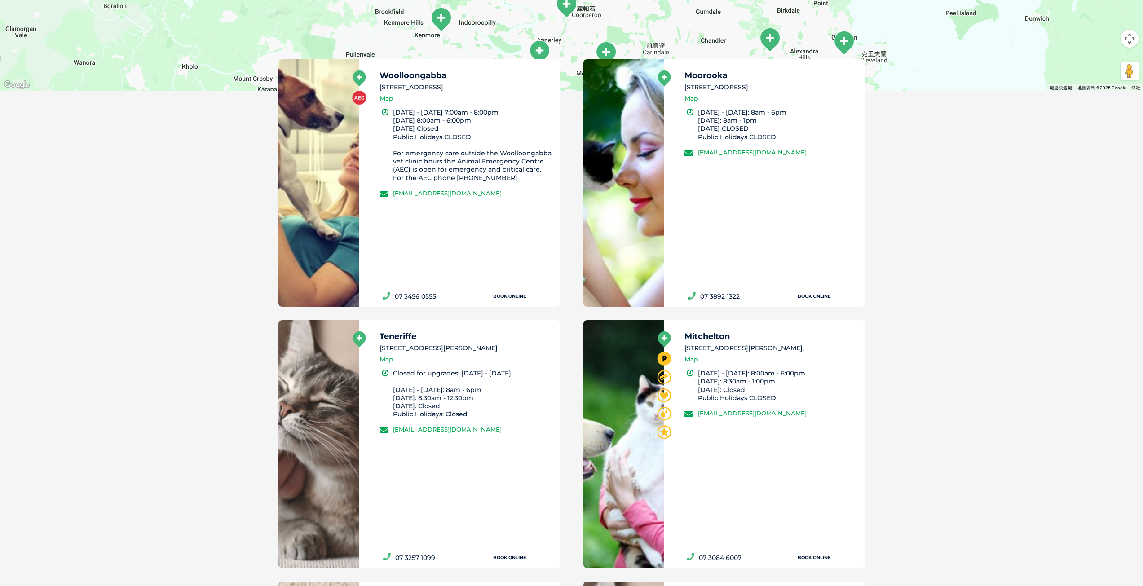
drag, startPoint x: 684, startPoint y: 347, endPoint x: 809, endPoint y: 347, distance: 125.3
click at [809, 347] on li "45 Osborne Road, Mitchelton 4053," at bounding box center [770, 347] width 172 height 9
copy li "45 Osborne Road, Mitchelton 4053,"
